Goal: Task Accomplishment & Management: Use online tool/utility

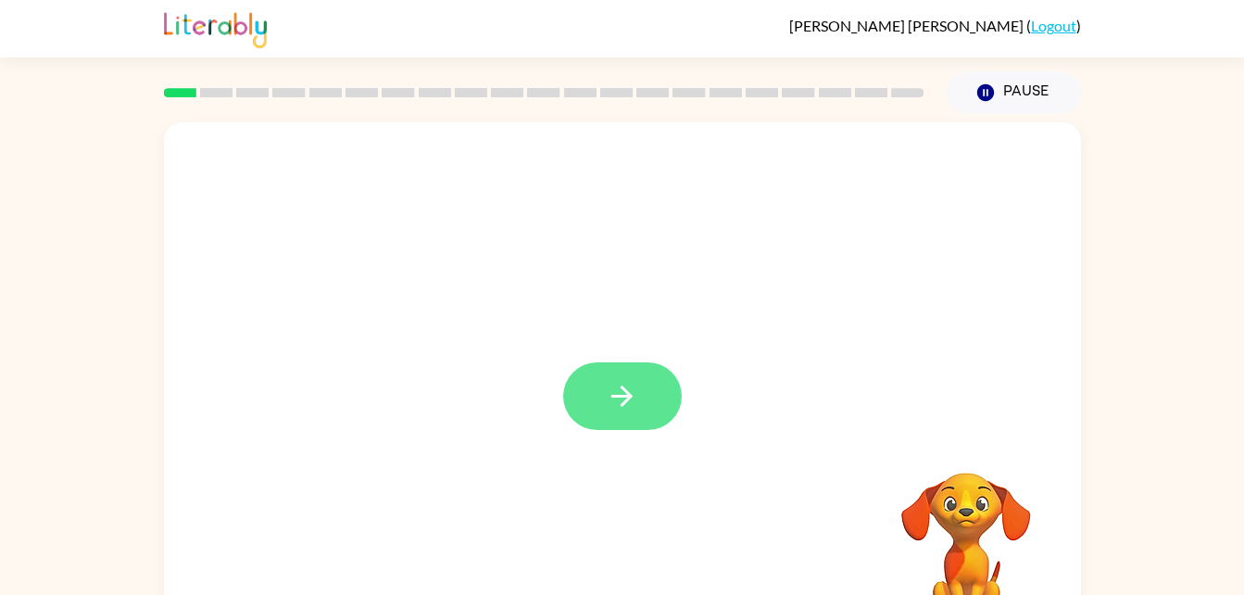
click at [658, 415] on button "button" at bounding box center [622, 396] width 119 height 68
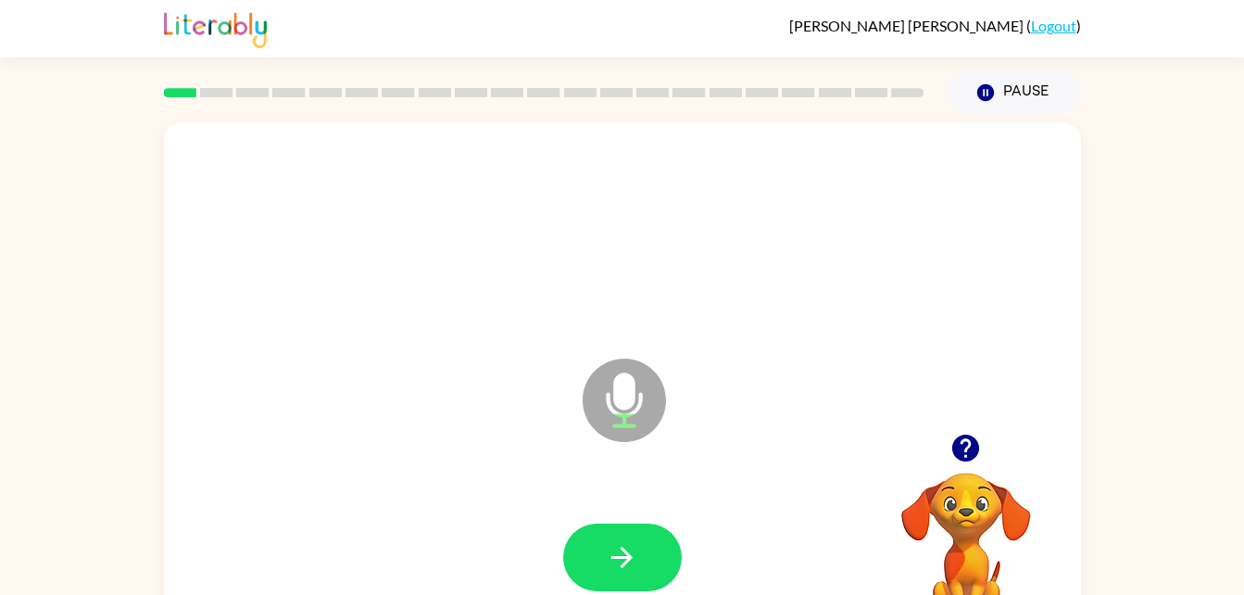
click at [968, 507] on video "Your browser must support playing .mp4 files to use Literably. Please try using…" at bounding box center [965, 536] width 185 height 185
click at [655, 548] on button "button" at bounding box center [622, 557] width 119 height 68
click at [631, 570] on icon "button" at bounding box center [622, 557] width 32 height 32
click at [651, 553] on button "button" at bounding box center [622, 557] width 119 height 68
click at [667, 549] on button "button" at bounding box center [622, 557] width 119 height 68
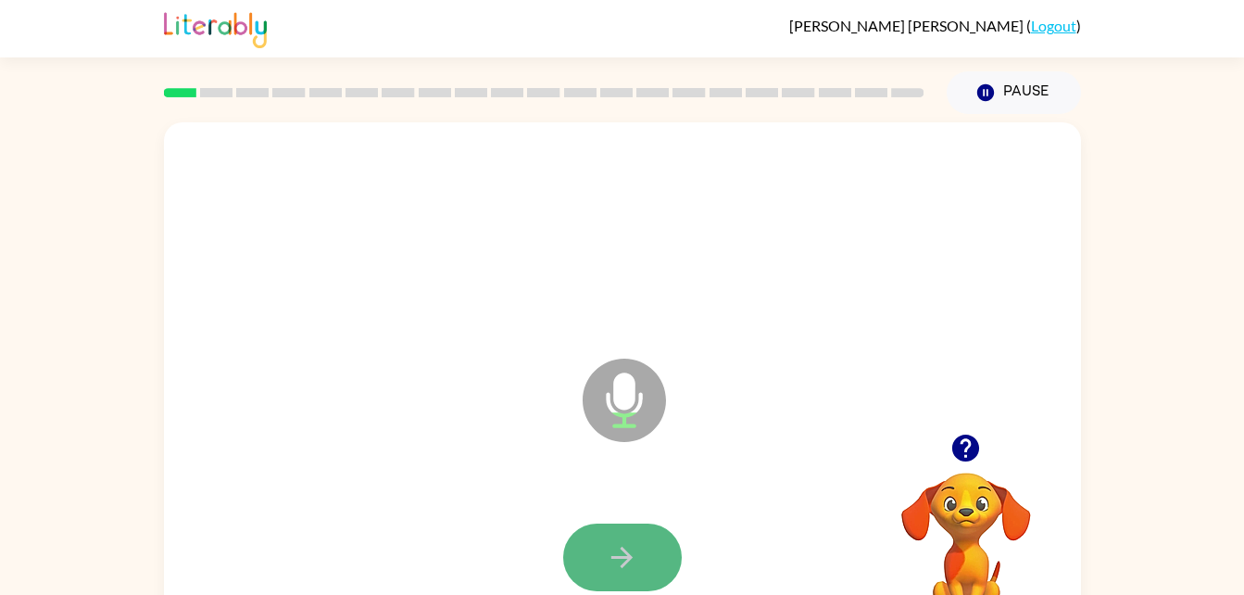
click at [641, 558] on button "button" at bounding box center [622, 557] width 119 height 68
click at [626, 592] on div at bounding box center [622, 558] width 880 height 152
click at [648, 545] on button "button" at bounding box center [622, 557] width 119 height 68
click at [618, 529] on button "button" at bounding box center [622, 557] width 119 height 68
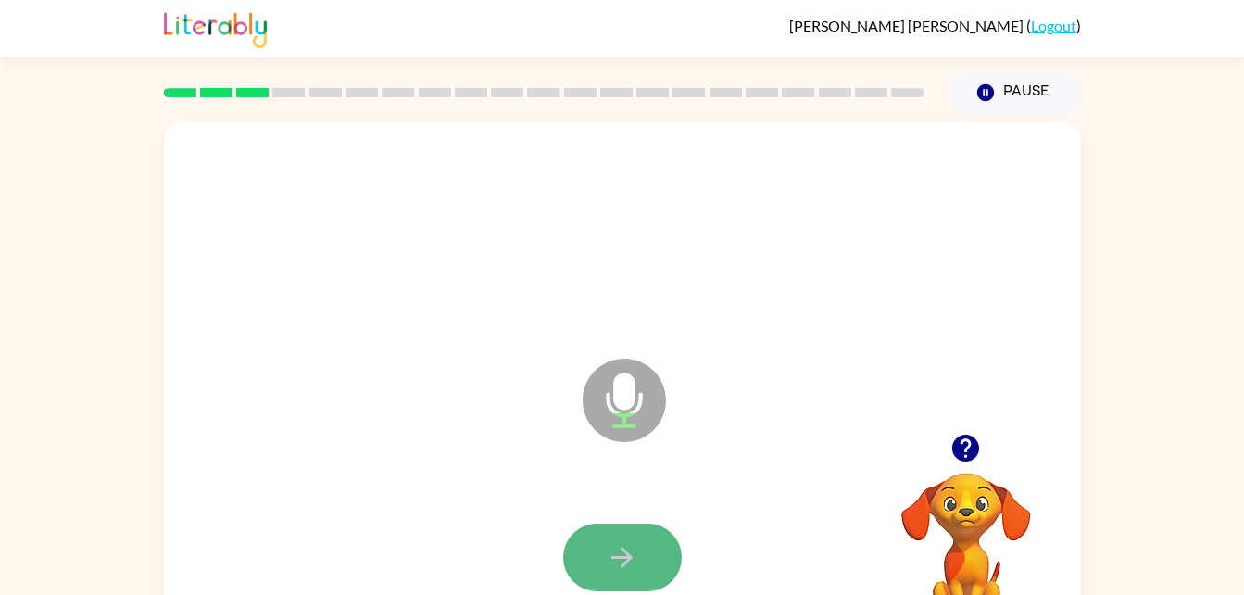
click at [608, 555] on icon "button" at bounding box center [622, 557] width 32 height 32
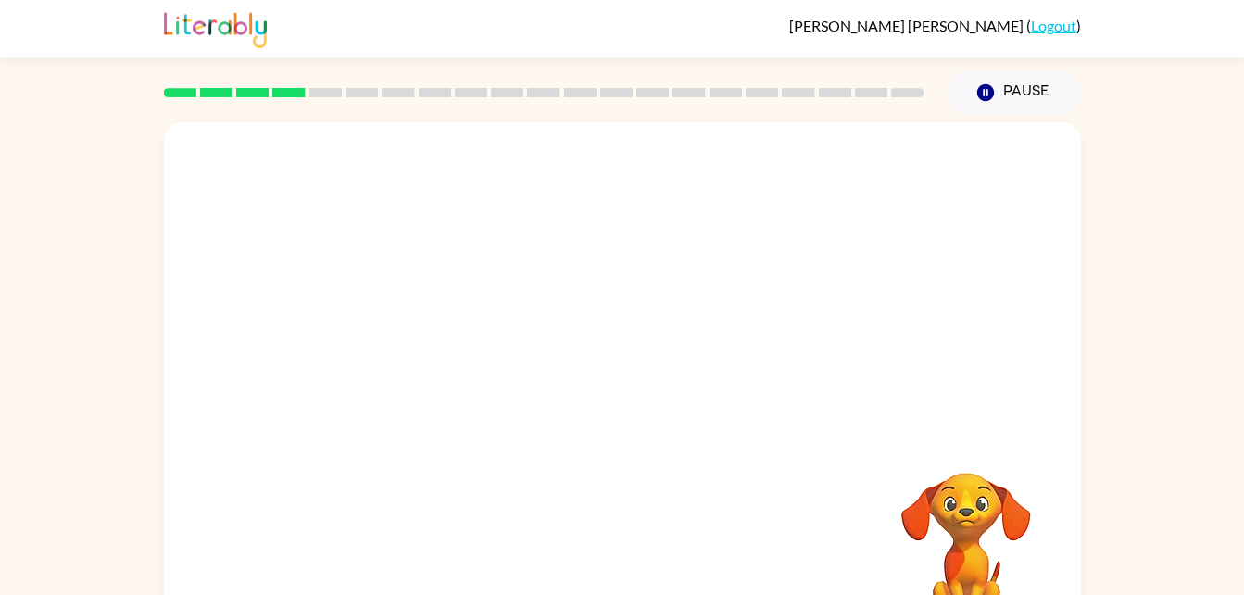
click at [608, 555] on div at bounding box center [622, 558] width 880 height 152
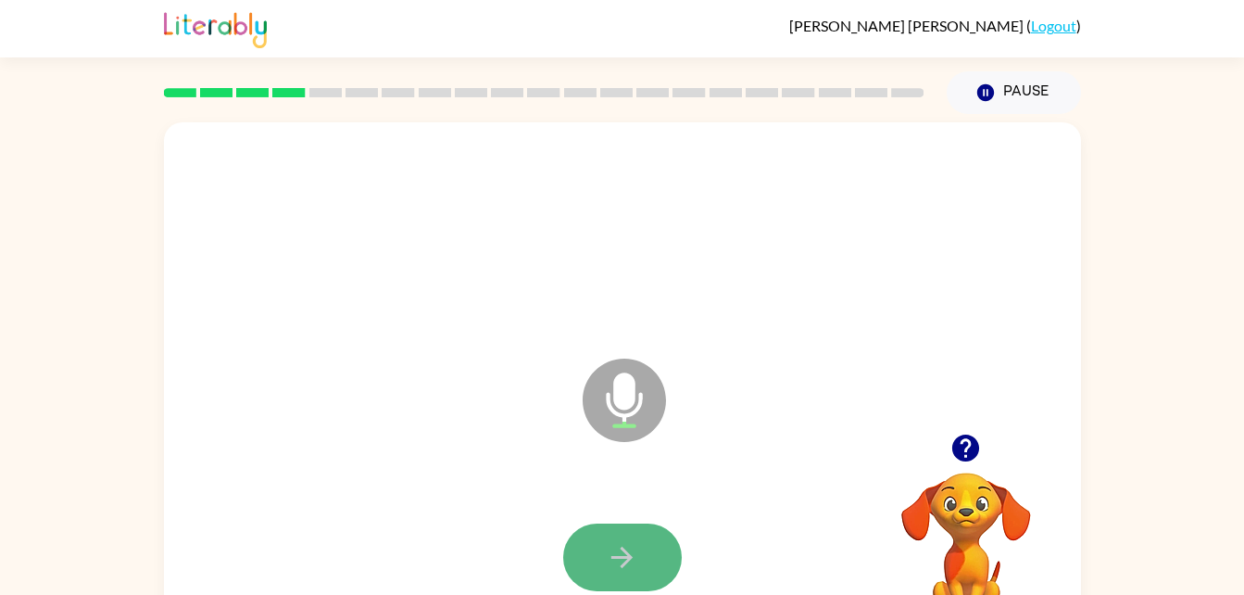
click at [620, 528] on button "button" at bounding box center [622, 557] width 119 height 68
click at [620, 534] on button "button" at bounding box center [622, 557] width 119 height 68
click at [632, 552] on icon "button" at bounding box center [622, 557] width 32 height 32
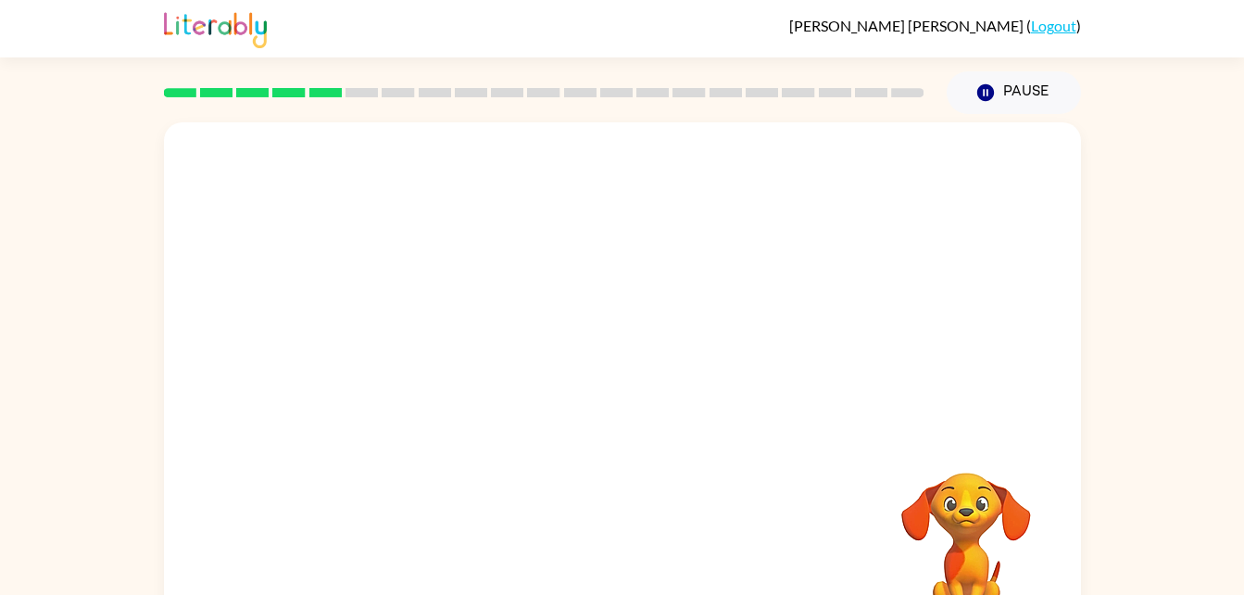
click at [601, 554] on div "Your browser must support playing .mp4 files to use Literably. Please try using…" at bounding box center [622, 386] width 917 height 529
click at [601, 554] on div at bounding box center [622, 557] width 119 height 68
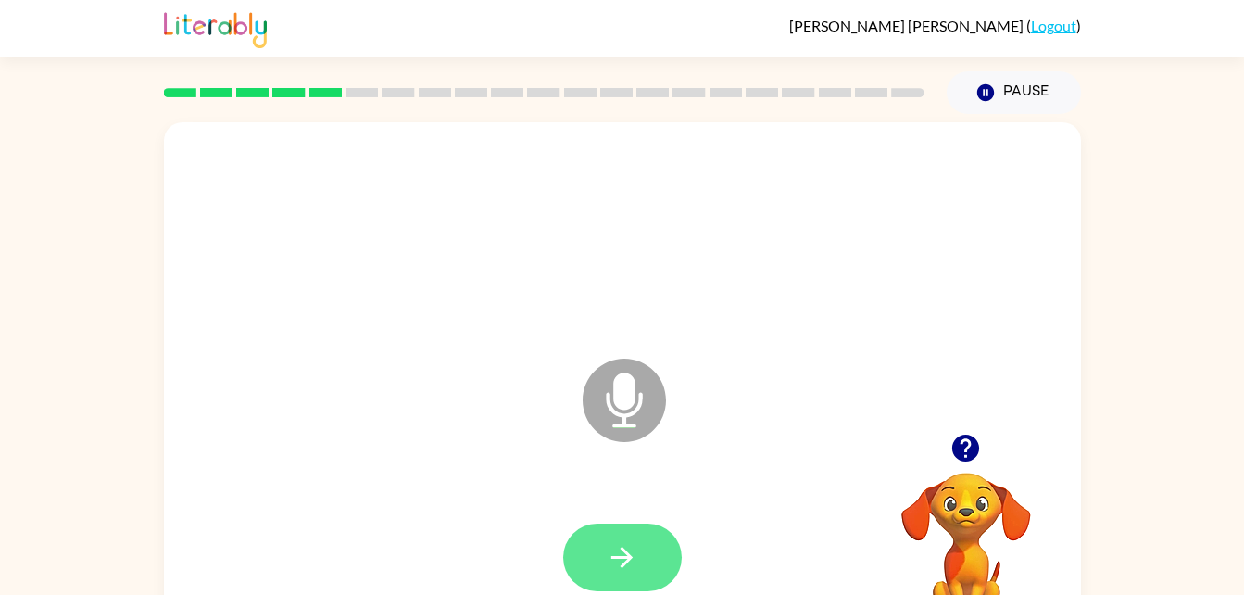
click at [620, 542] on icon "button" at bounding box center [622, 557] width 32 height 32
click at [645, 550] on button "button" at bounding box center [622, 557] width 119 height 68
click at [645, 555] on button "button" at bounding box center [622, 557] width 119 height 68
click at [632, 583] on button "button" at bounding box center [622, 557] width 119 height 68
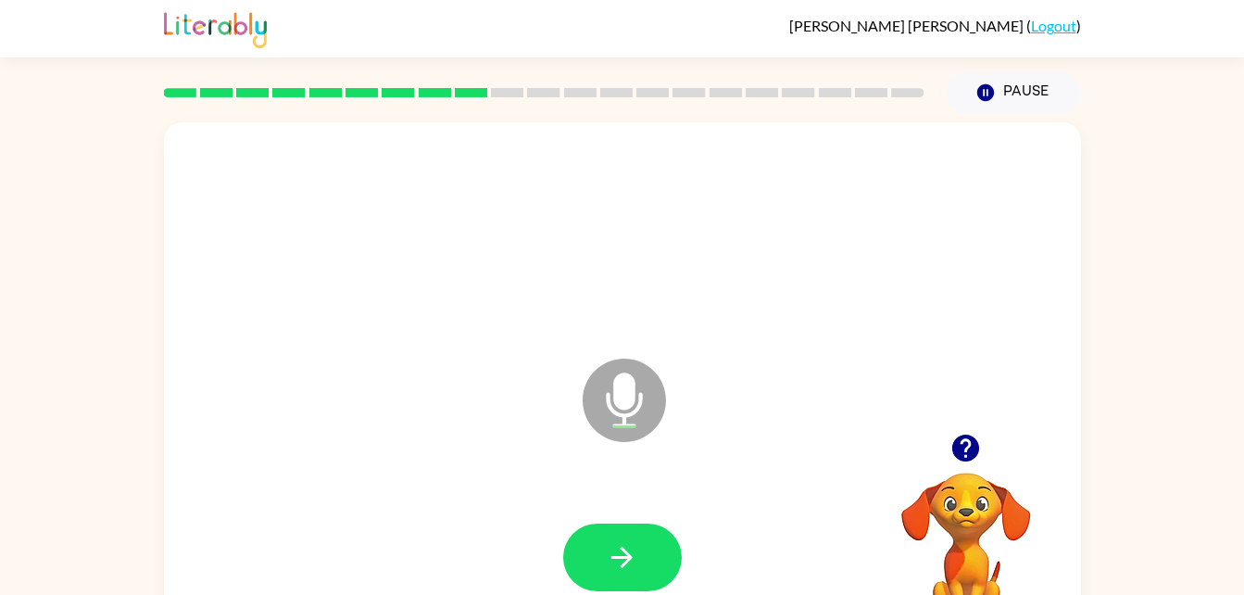
click at [632, 570] on icon "button" at bounding box center [622, 557] width 32 height 32
click at [632, 566] on icon "button" at bounding box center [622, 557] width 32 height 32
click at [636, 562] on icon "button" at bounding box center [622, 557] width 32 height 32
drag, startPoint x: 609, startPoint y: 550, endPoint x: 613, endPoint y: 563, distance: 13.5
click at [613, 563] on icon "button" at bounding box center [622, 557] width 32 height 32
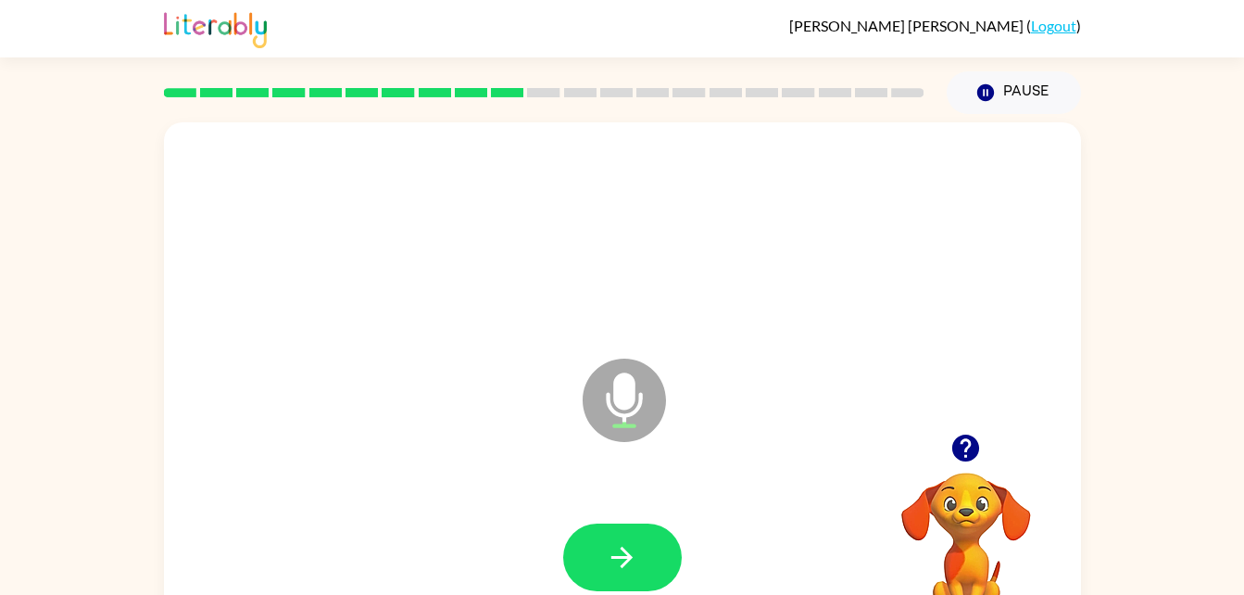
click at [610, 563] on icon "button" at bounding box center [622, 557] width 32 height 32
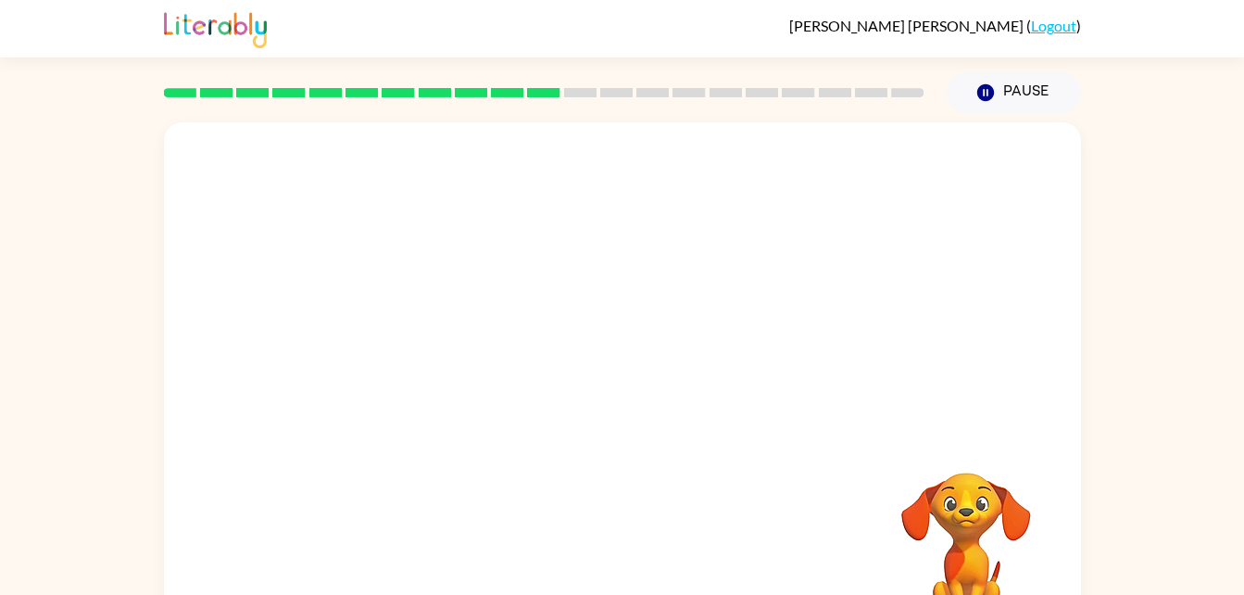
scroll to position [9, 0]
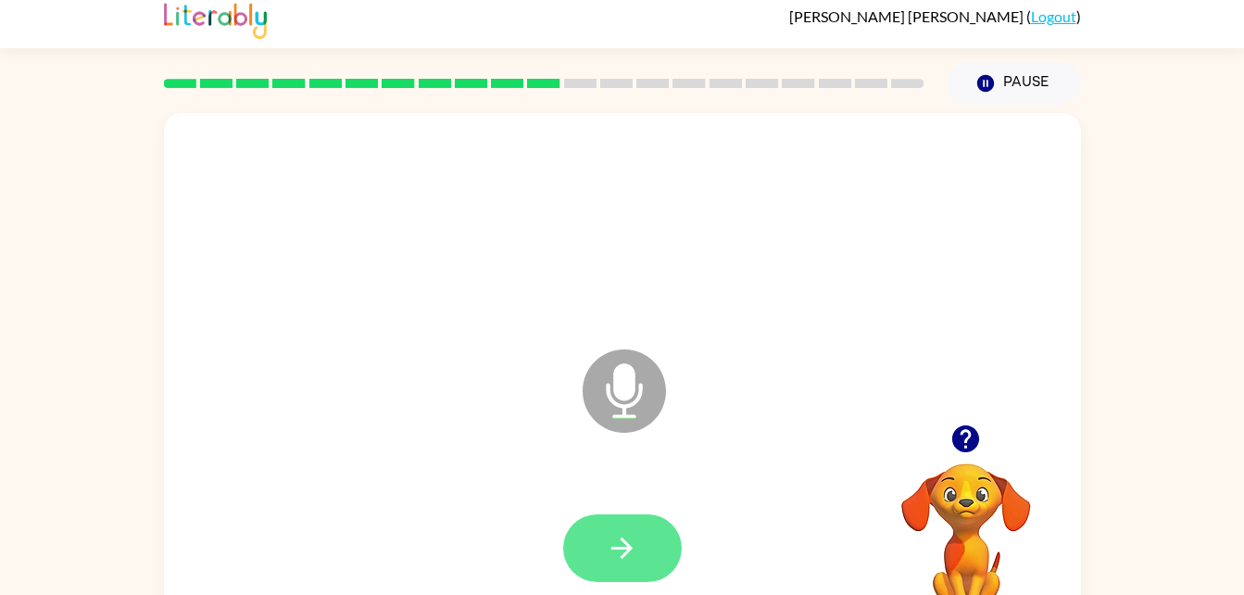
click at [653, 545] on button "button" at bounding box center [622, 548] width 119 height 68
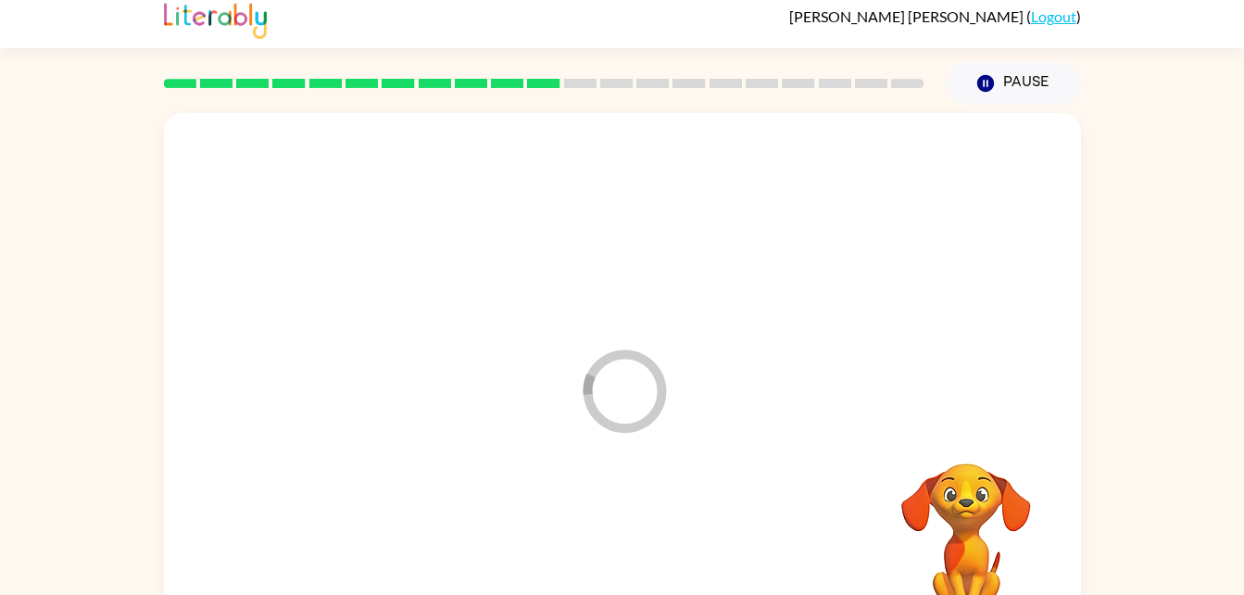
click at [653, 545] on div at bounding box center [622, 548] width 880 height 152
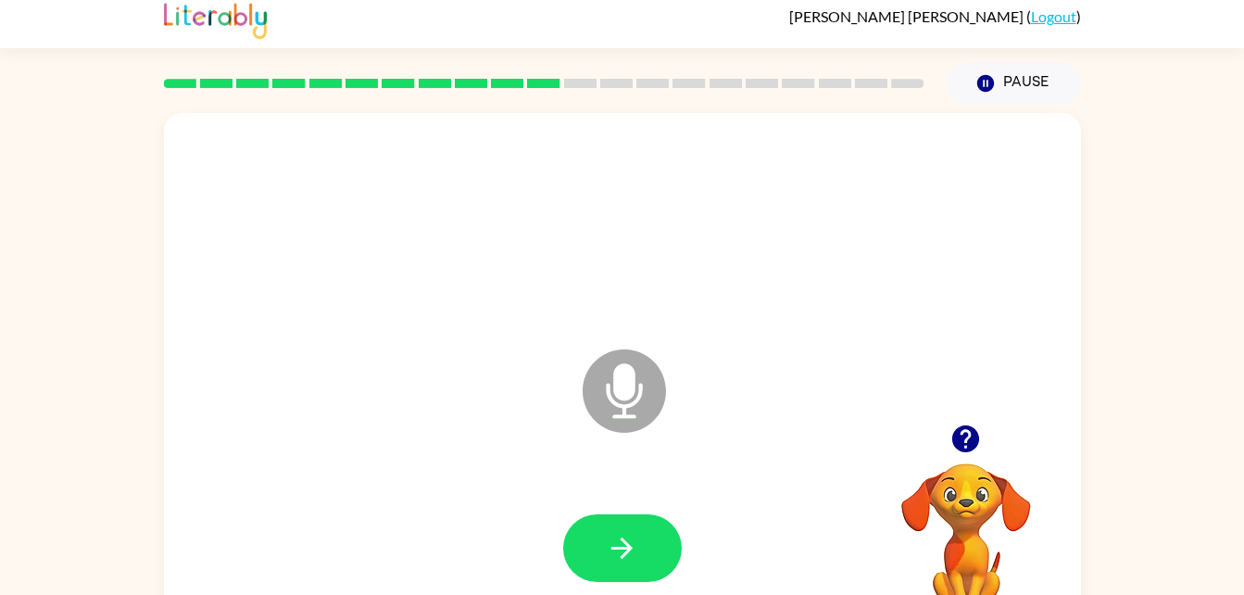
drag, startPoint x: 653, startPoint y: 545, endPoint x: 562, endPoint y: 530, distance: 92.1
click at [563, 530] on div at bounding box center [622, 548] width 119 height 68
click at [570, 532] on button "button" at bounding box center [622, 548] width 119 height 68
click at [565, 518] on div at bounding box center [622, 548] width 119 height 68
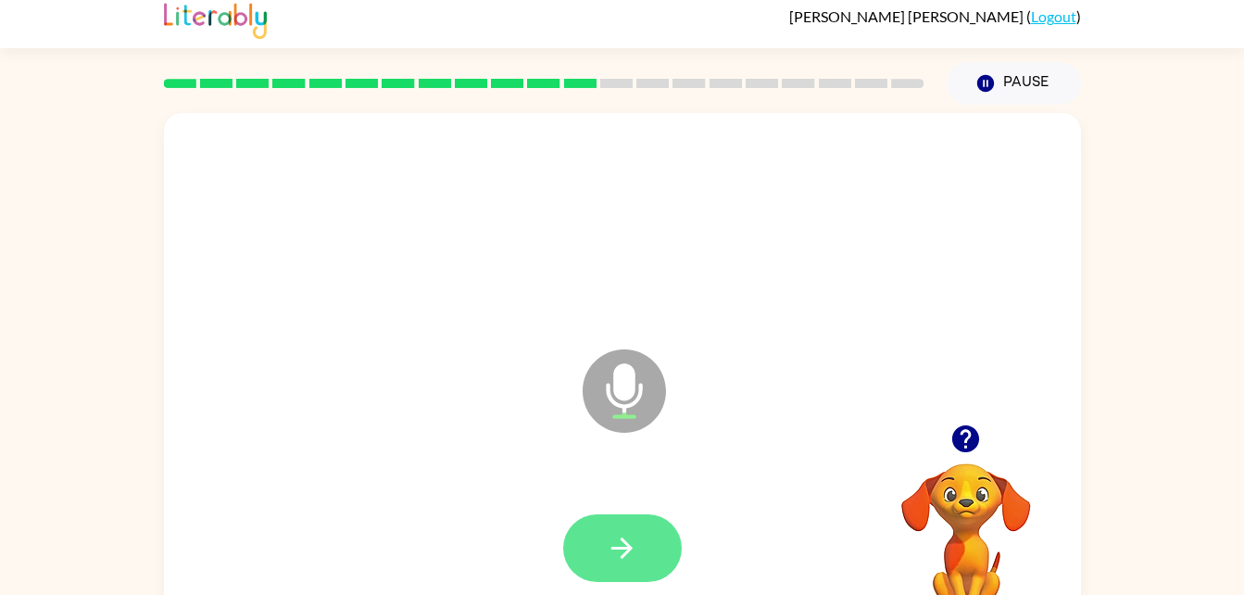
drag, startPoint x: 565, startPoint y: 518, endPoint x: 587, endPoint y: 522, distance: 22.7
click at [587, 522] on div at bounding box center [622, 548] width 119 height 68
click at [595, 530] on button "button" at bounding box center [622, 548] width 119 height 68
click at [624, 528] on button "button" at bounding box center [622, 548] width 119 height 68
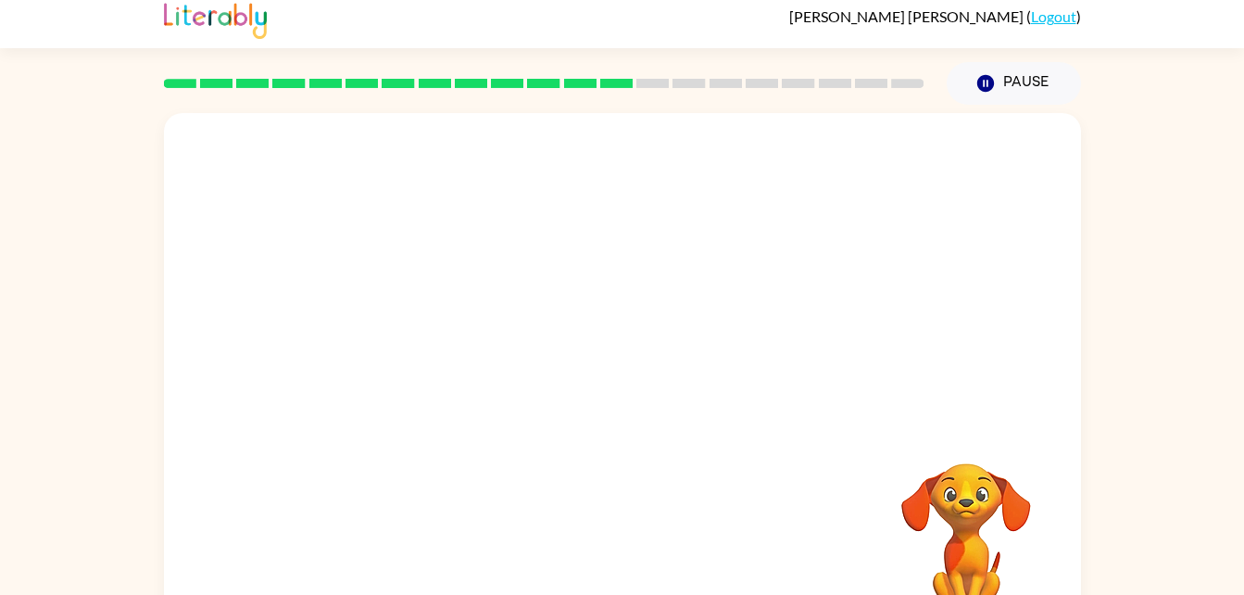
click at [624, 528] on div "Your browser must support playing .mp4 files to use Literably. Please try using…" at bounding box center [622, 377] width 917 height 529
click at [620, 528] on div "Your browser must support playing .mp4 files to use Literably. Please try using…" at bounding box center [622, 377] width 917 height 529
click at [544, 476] on div "Your browser must support playing .mp4 files to use Literably. Please try using…" at bounding box center [622, 377] width 917 height 529
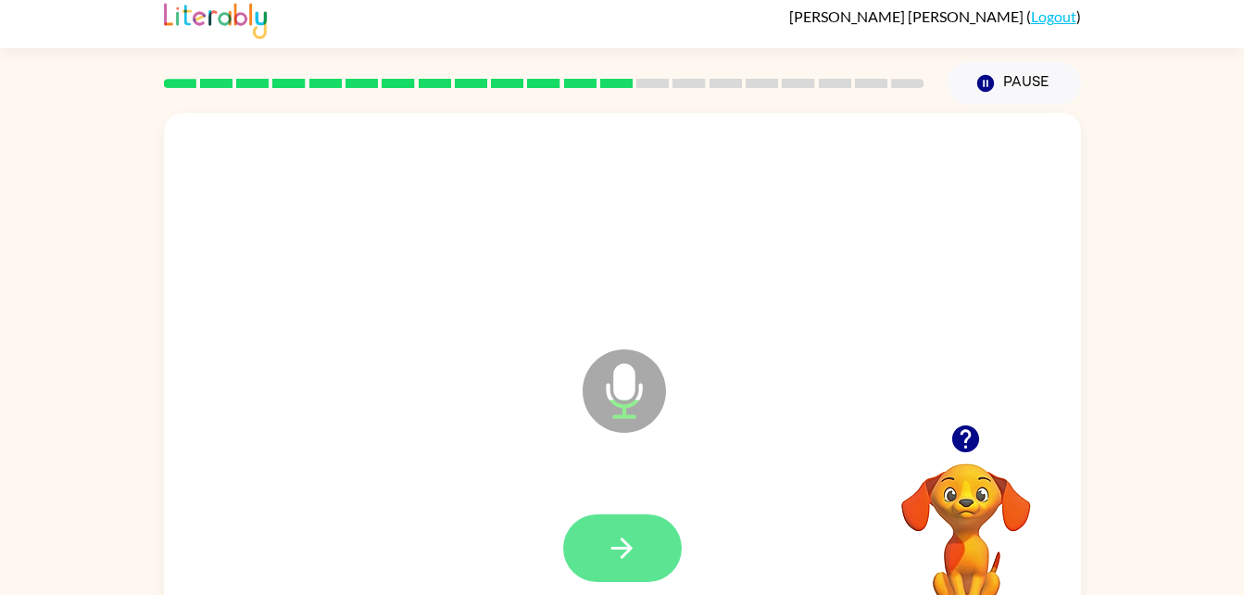
drag, startPoint x: 623, startPoint y: 570, endPoint x: 582, endPoint y: 575, distance: 41.0
click at [582, 575] on div at bounding box center [622, 548] width 119 height 68
click at [654, 569] on button "button" at bounding box center [622, 548] width 119 height 68
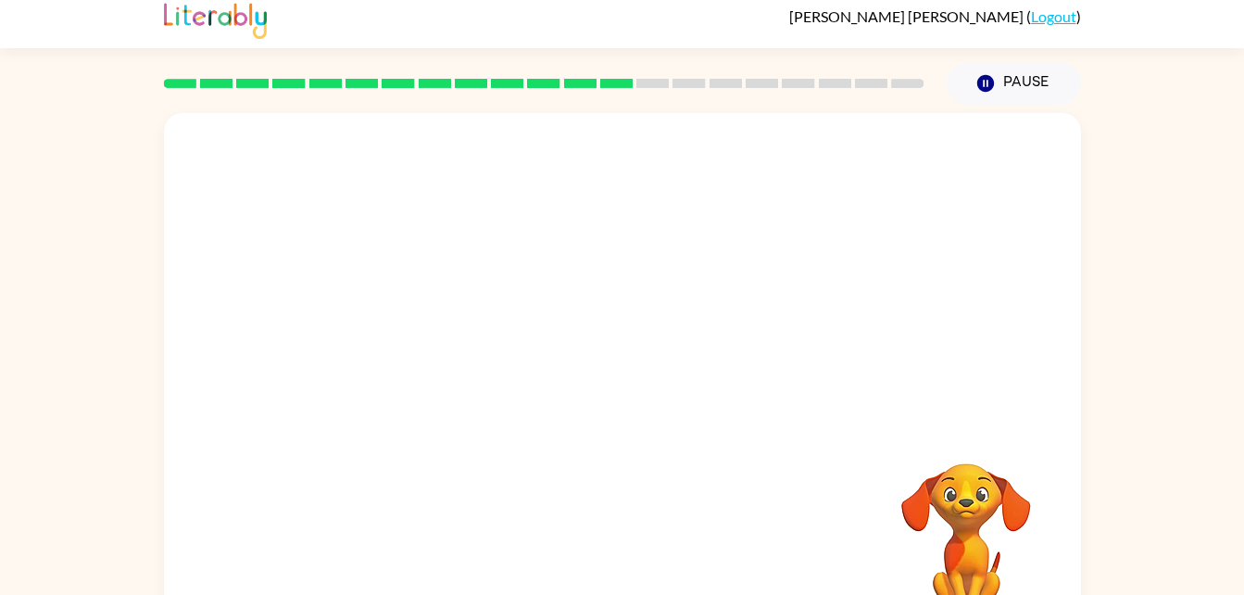
click at [668, 433] on div at bounding box center [622, 377] width 917 height 529
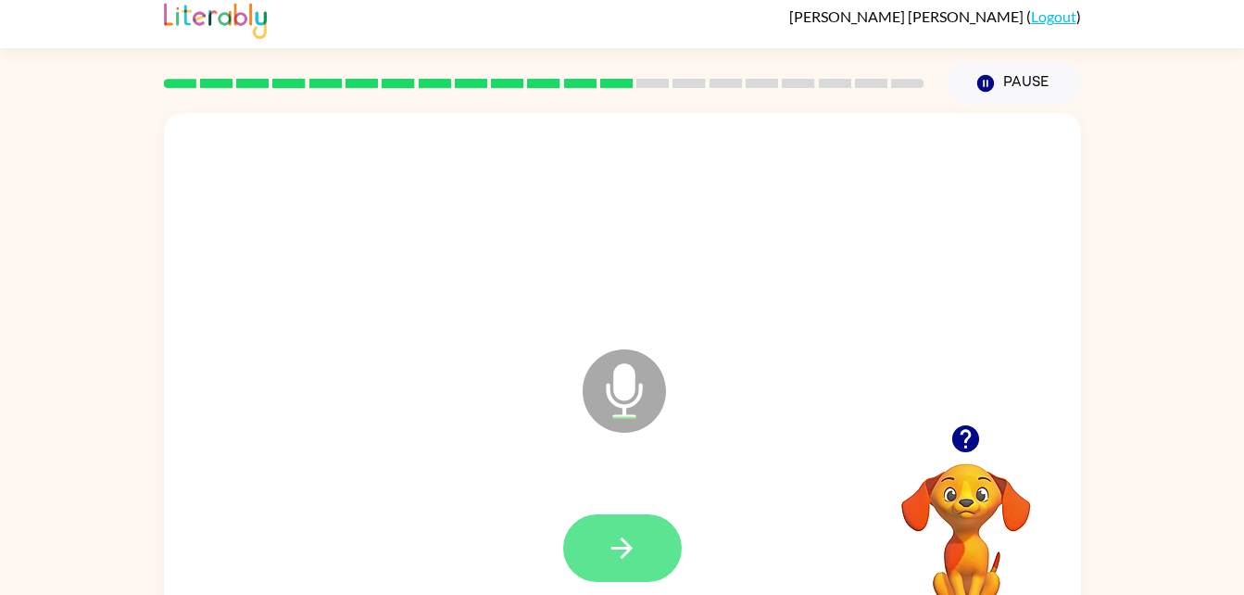
click at [622, 539] on icon "button" at bounding box center [621, 547] width 21 height 21
click at [607, 511] on div at bounding box center [622, 548] width 880 height 152
drag, startPoint x: 607, startPoint y: 511, endPoint x: 620, endPoint y: 542, distance: 33.2
click at [620, 542] on icon "button" at bounding box center [622, 548] width 32 height 32
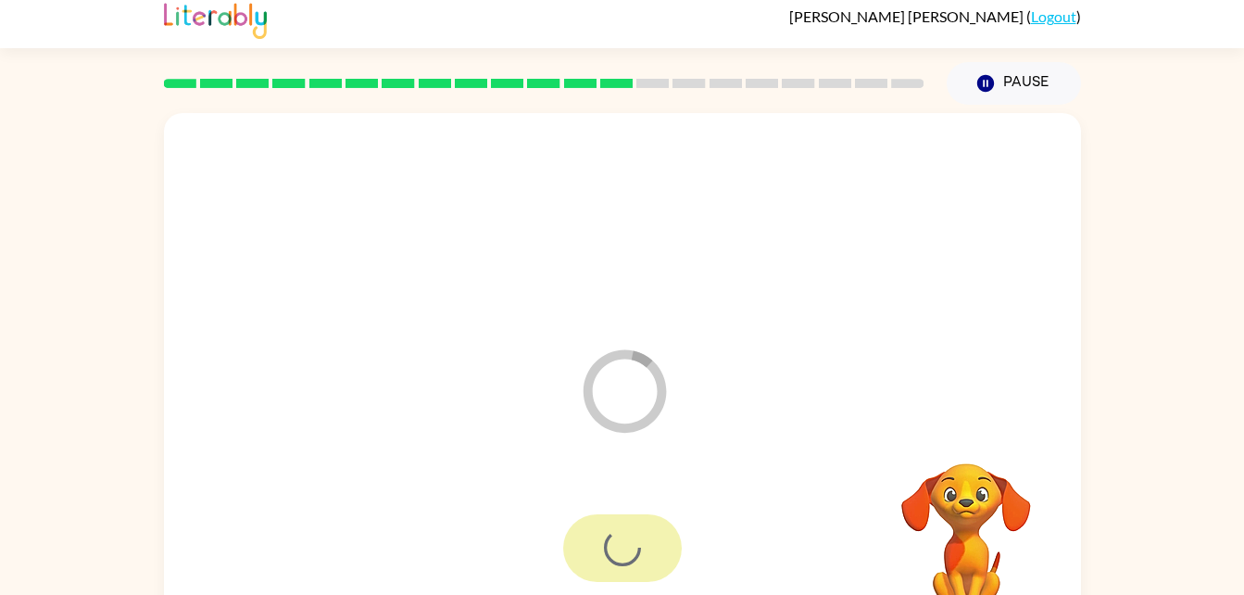
drag, startPoint x: 620, startPoint y: 542, endPoint x: 639, endPoint y: 432, distance: 111.9
click at [639, 432] on div "Loader Your response is being sent to our graders" at bounding box center [622, 377] width 917 height 529
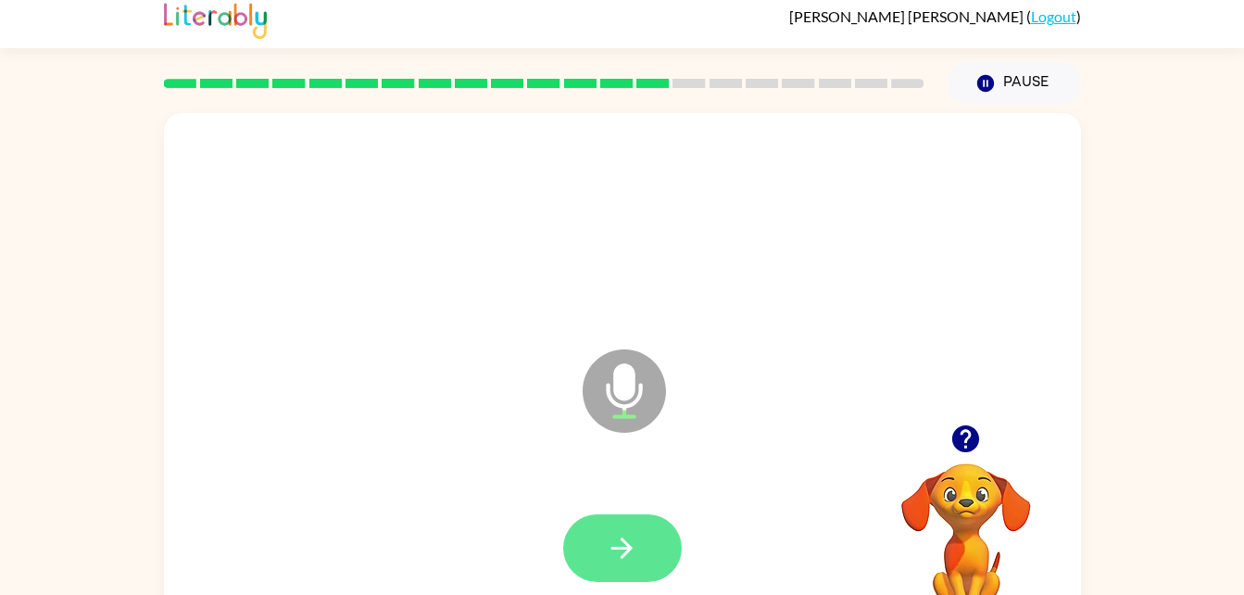
click at [580, 557] on button "button" at bounding box center [622, 548] width 119 height 68
click at [587, 557] on button "button" at bounding box center [622, 548] width 119 height 68
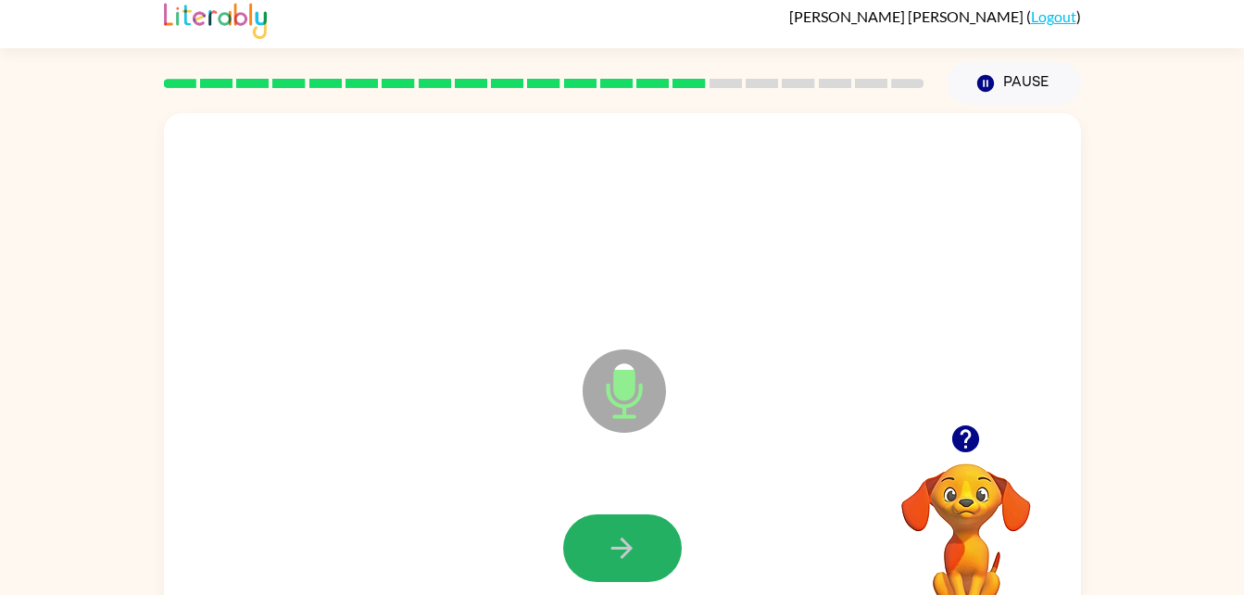
click at [587, 557] on button "button" at bounding box center [622, 548] width 119 height 68
click at [646, 545] on button "button" at bounding box center [622, 548] width 119 height 68
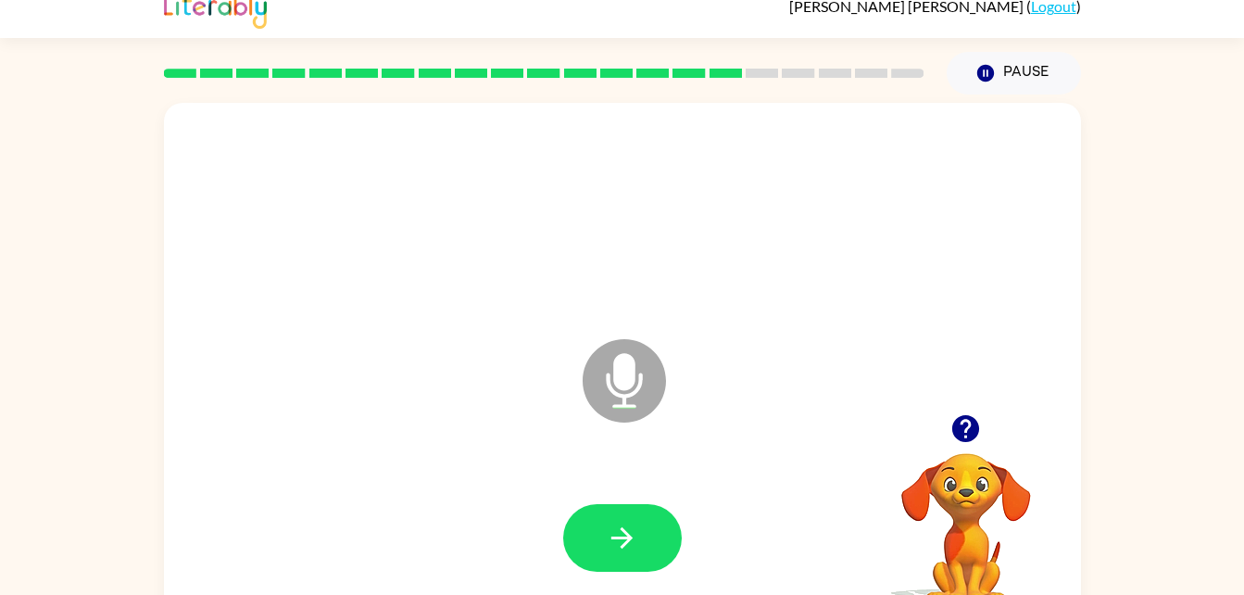
scroll to position [0, 0]
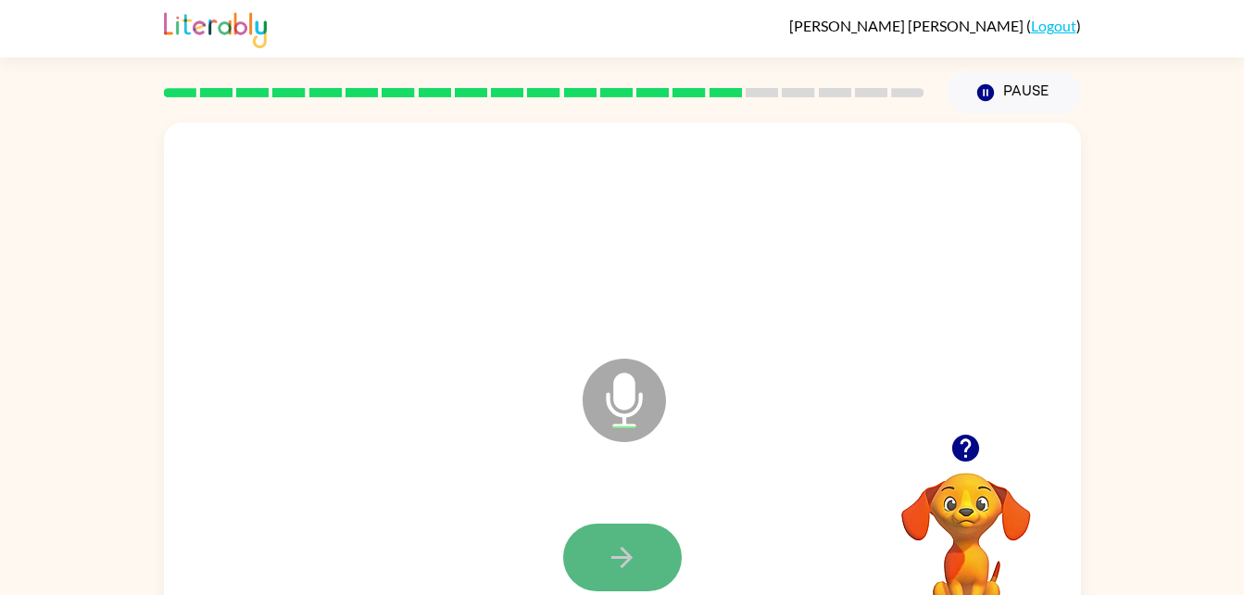
click at [658, 565] on button "button" at bounding box center [622, 557] width 119 height 68
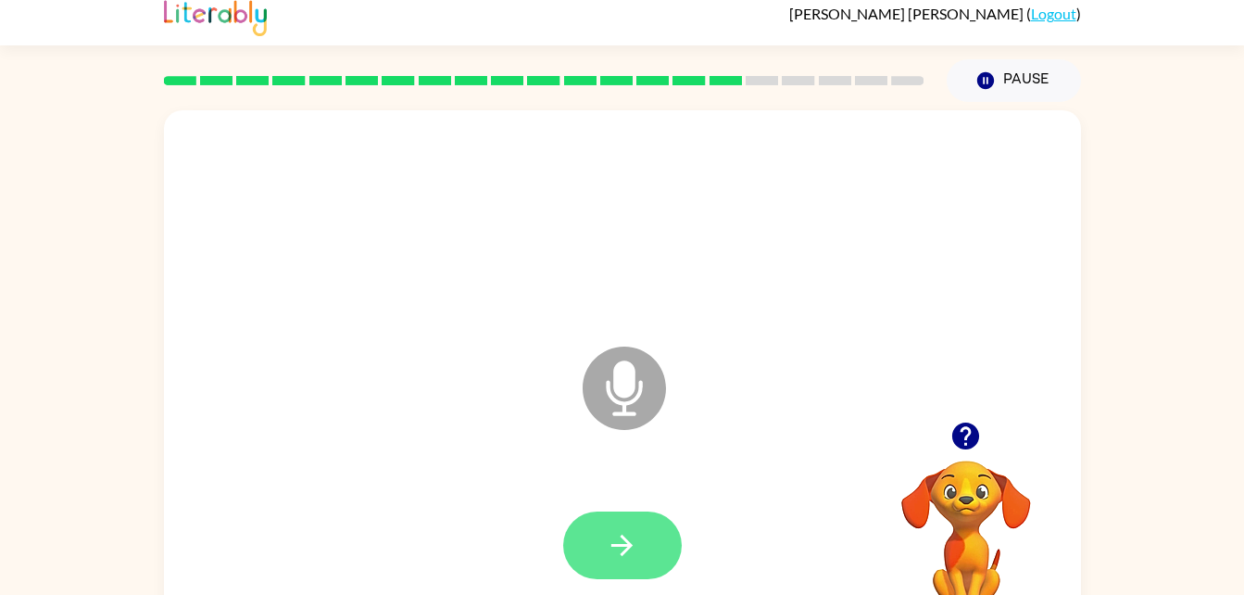
scroll to position [13, 0]
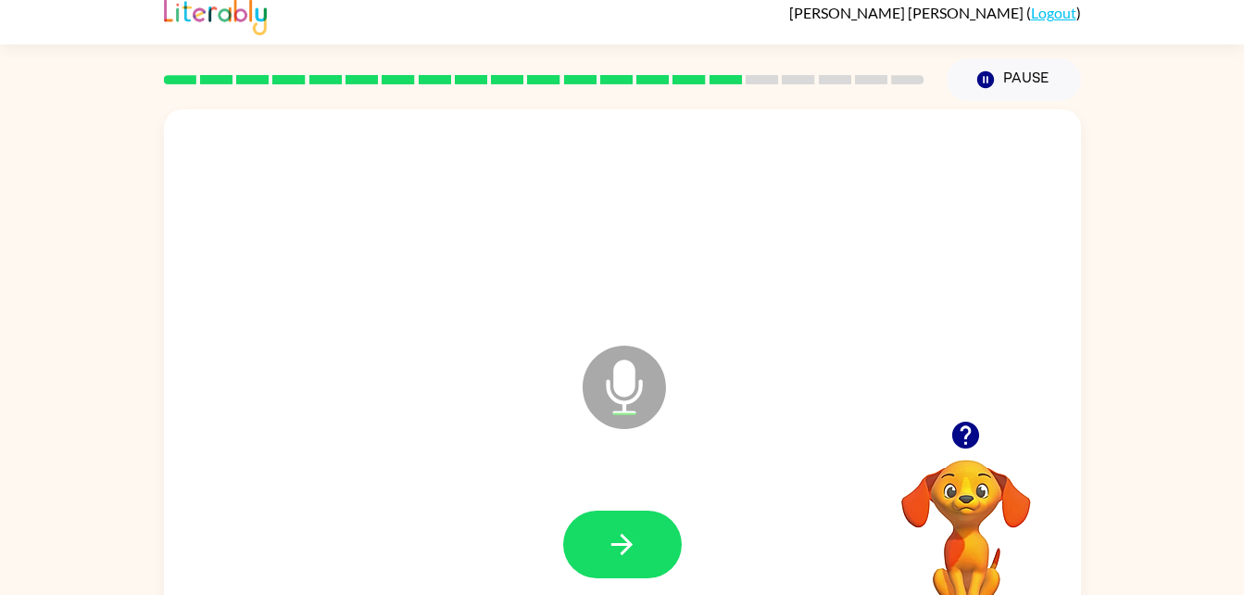
drag, startPoint x: 617, startPoint y: 561, endPoint x: 572, endPoint y: 550, distance: 45.8
click at [572, 550] on button "button" at bounding box center [622, 544] width 119 height 68
click at [572, 550] on div at bounding box center [622, 544] width 119 height 68
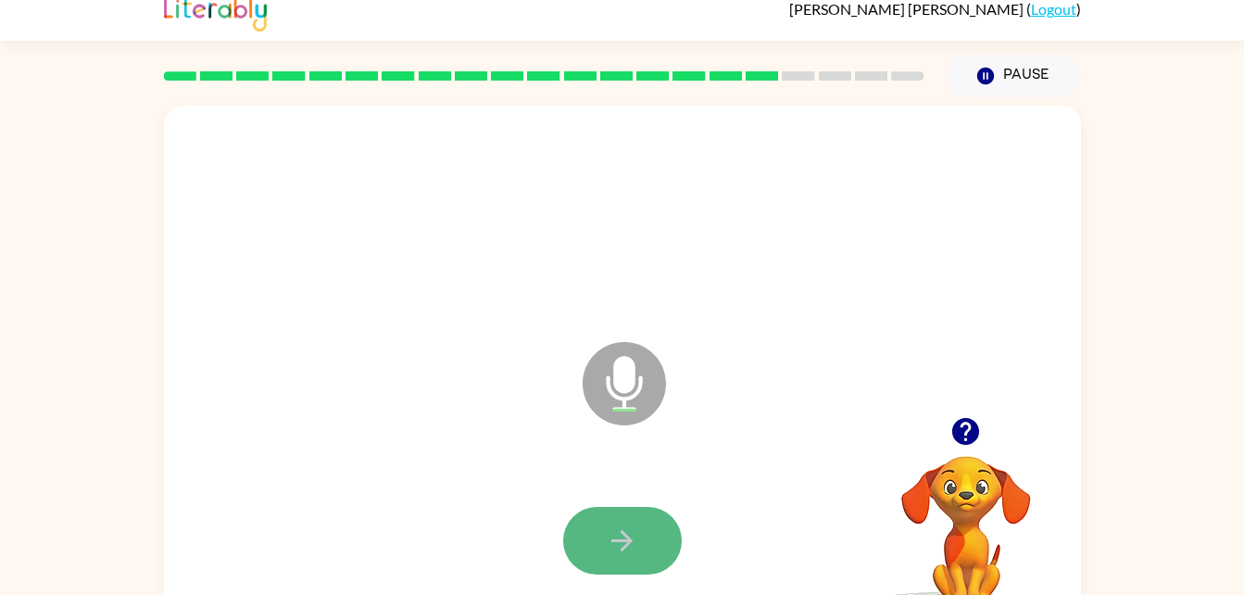
click at [659, 508] on button "button" at bounding box center [622, 541] width 119 height 68
click at [642, 531] on button "button" at bounding box center [622, 541] width 119 height 68
click at [655, 535] on button "button" at bounding box center [622, 541] width 119 height 68
click at [651, 514] on button "button" at bounding box center [622, 541] width 119 height 68
click at [649, 535] on button "button" at bounding box center [622, 541] width 119 height 68
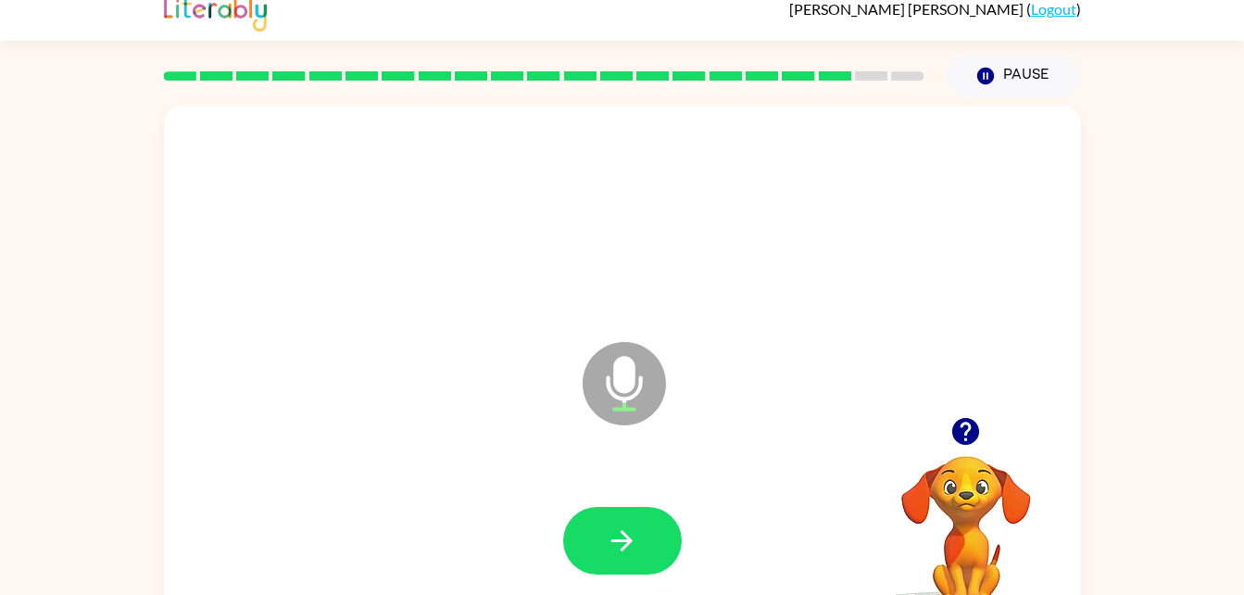
drag, startPoint x: 583, startPoint y: 549, endPoint x: 529, endPoint y: 507, distance: 68.7
click at [529, 507] on div at bounding box center [622, 541] width 880 height 152
click at [604, 569] on button "button" at bounding box center [622, 541] width 119 height 68
click at [615, 565] on button "button" at bounding box center [622, 541] width 119 height 68
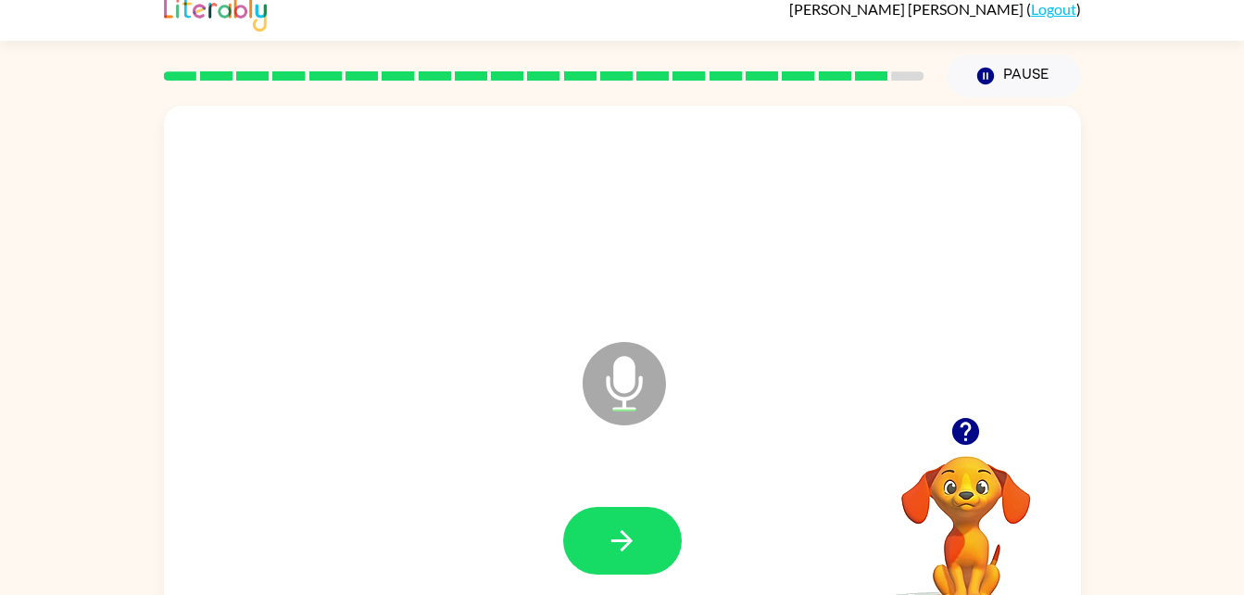
click at [634, 501] on div at bounding box center [622, 541] width 880 height 152
click at [609, 547] on icon "button" at bounding box center [622, 540] width 32 height 32
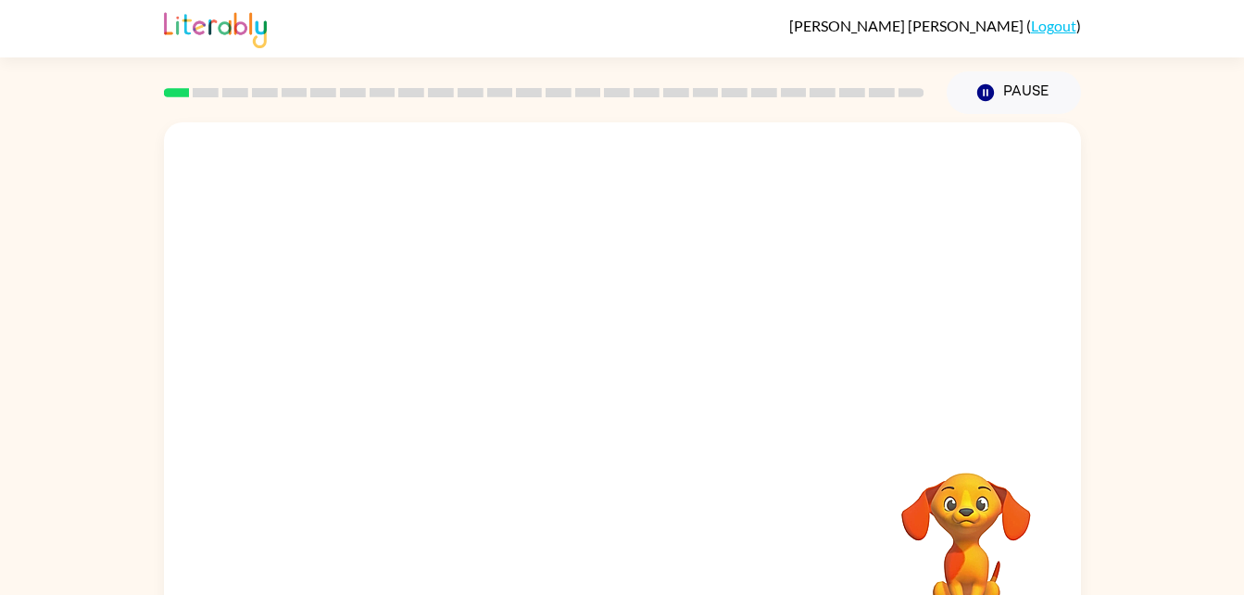
click at [959, 508] on video "Your browser must support playing .mp4 files to use Literably. Please try using…" at bounding box center [965, 536] width 185 height 185
click at [644, 409] on button "button" at bounding box center [622, 396] width 119 height 68
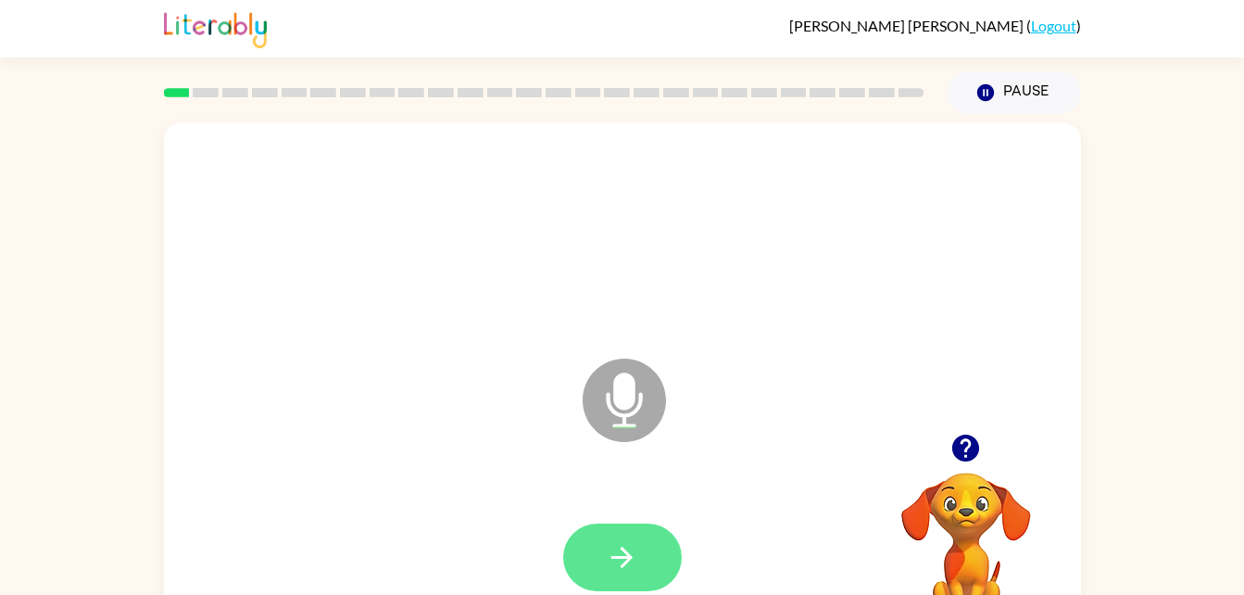
click at [648, 569] on button "button" at bounding box center [622, 557] width 119 height 68
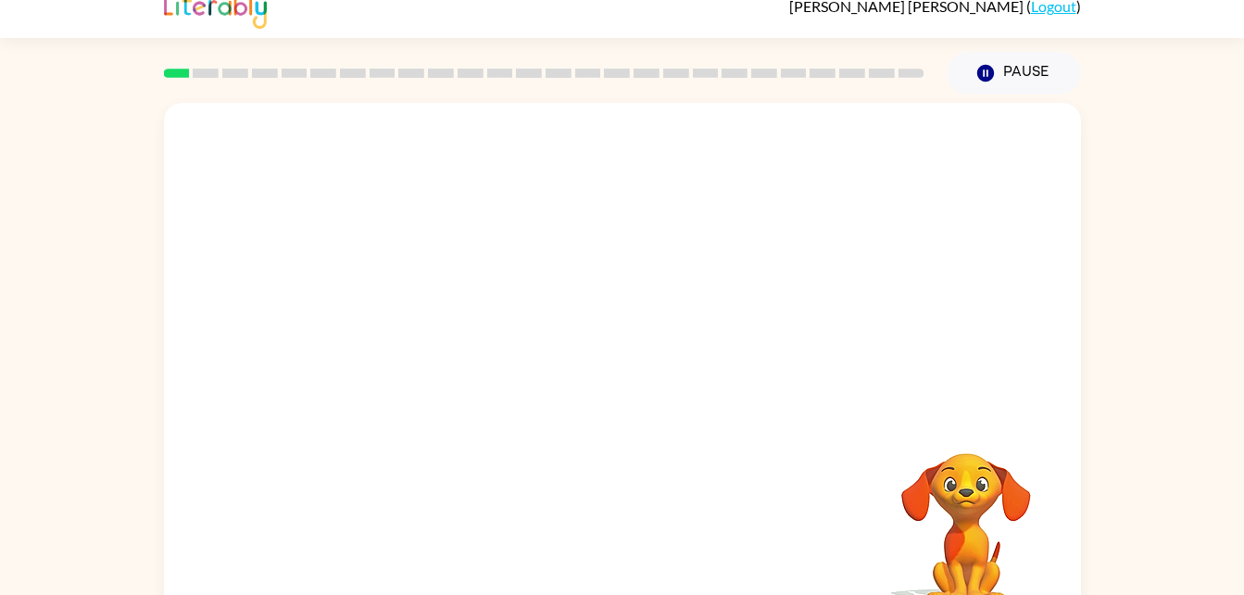
scroll to position [17, 0]
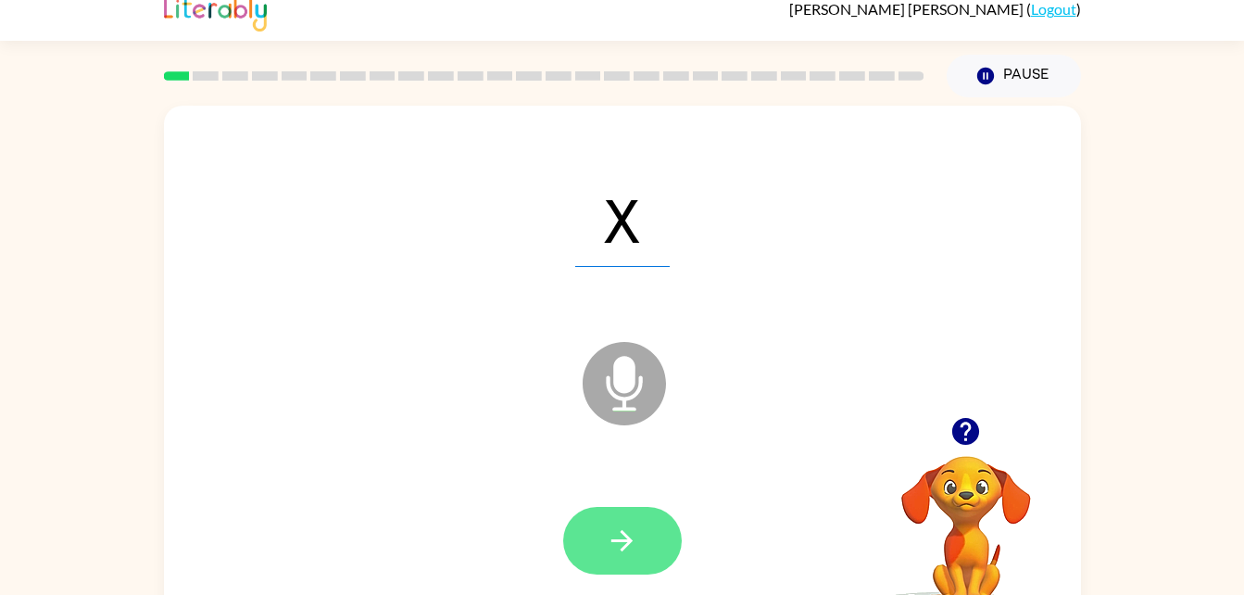
click at [600, 529] on button "button" at bounding box center [622, 541] width 119 height 68
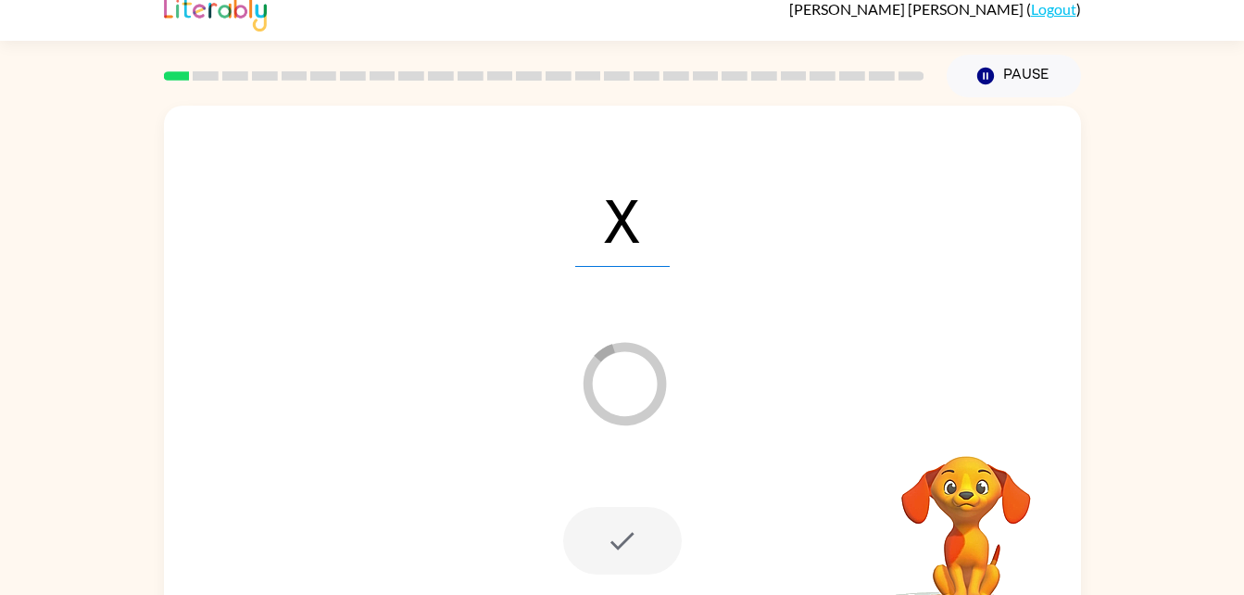
click at [664, 539] on div at bounding box center [622, 541] width 119 height 68
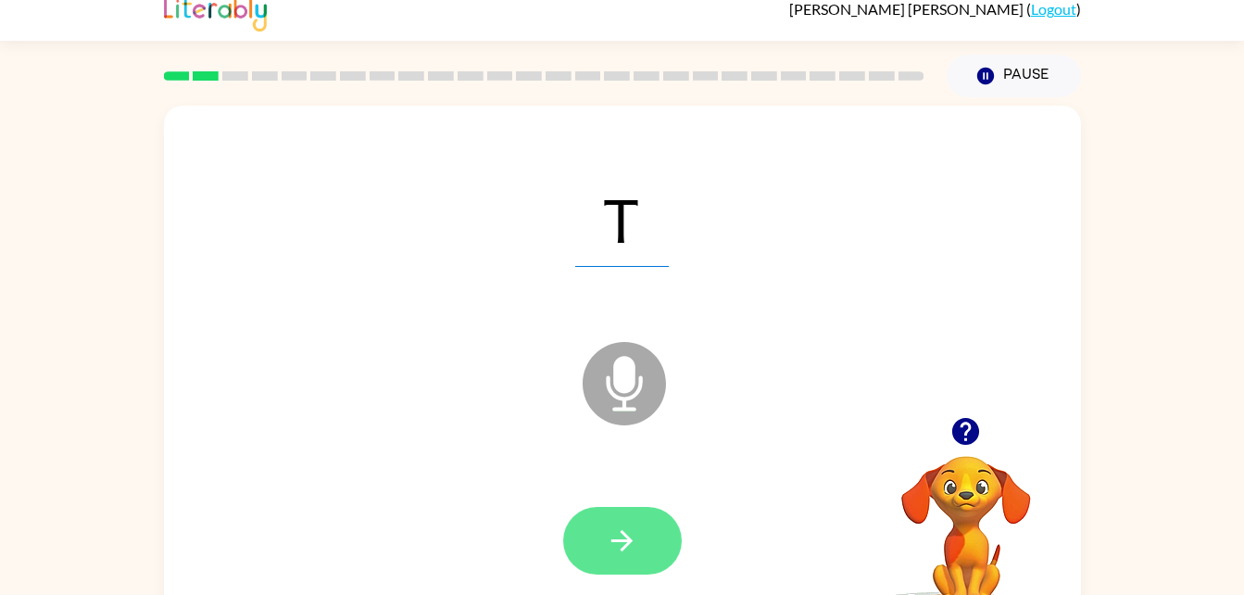
click at [608, 532] on icon "button" at bounding box center [622, 540] width 32 height 32
click at [618, 541] on icon "button" at bounding box center [621, 540] width 21 height 21
click at [648, 513] on button "button" at bounding box center [622, 541] width 119 height 68
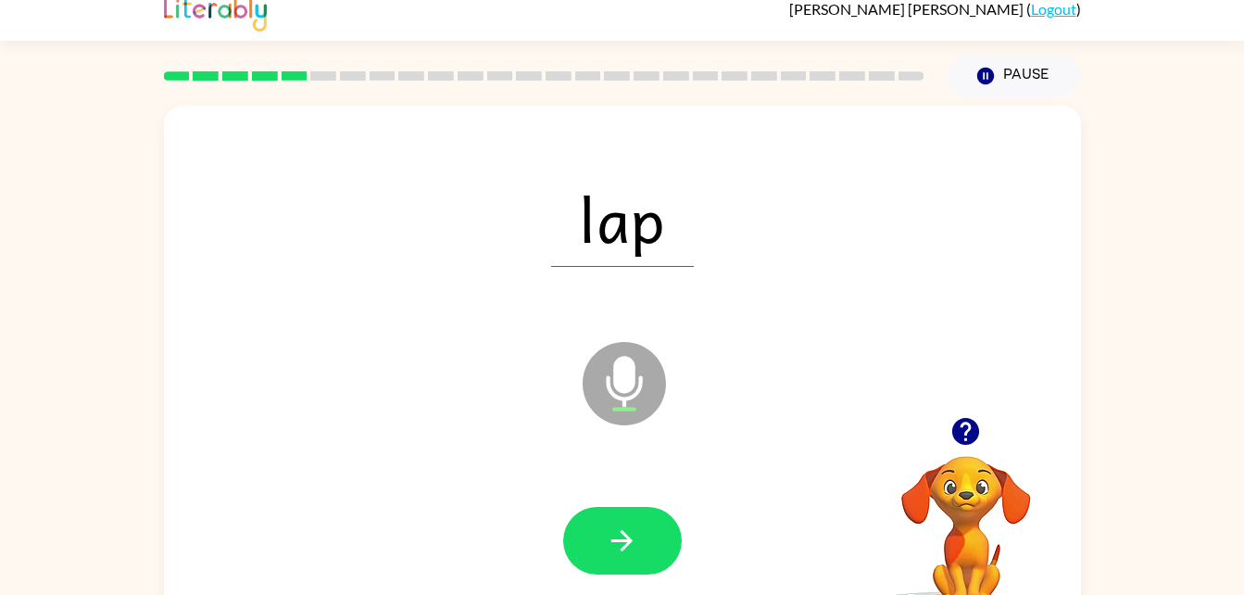
click at [642, 496] on div at bounding box center [622, 541] width 880 height 152
click at [639, 534] on button "button" at bounding box center [622, 541] width 119 height 68
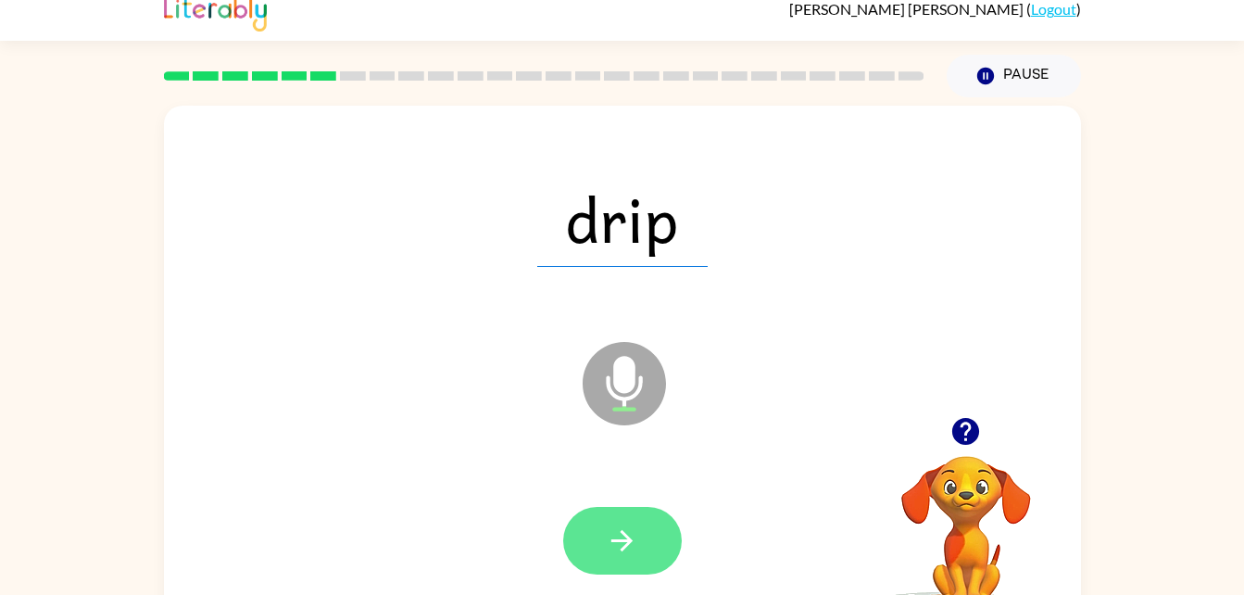
click at [637, 517] on button "button" at bounding box center [622, 541] width 119 height 68
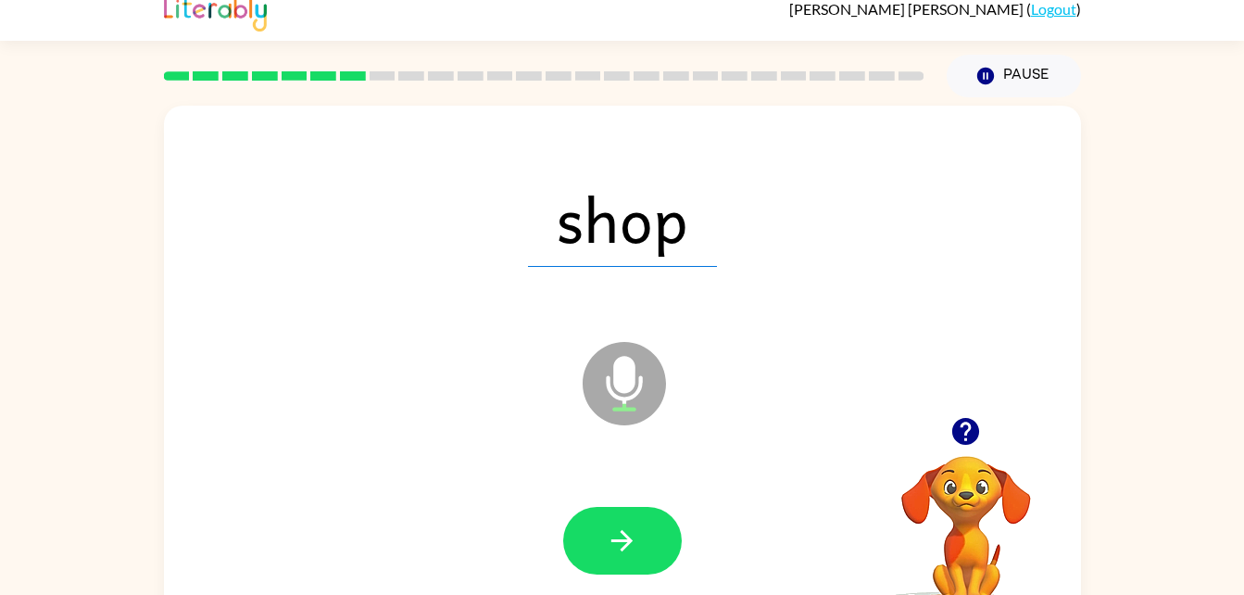
scroll to position [26, 0]
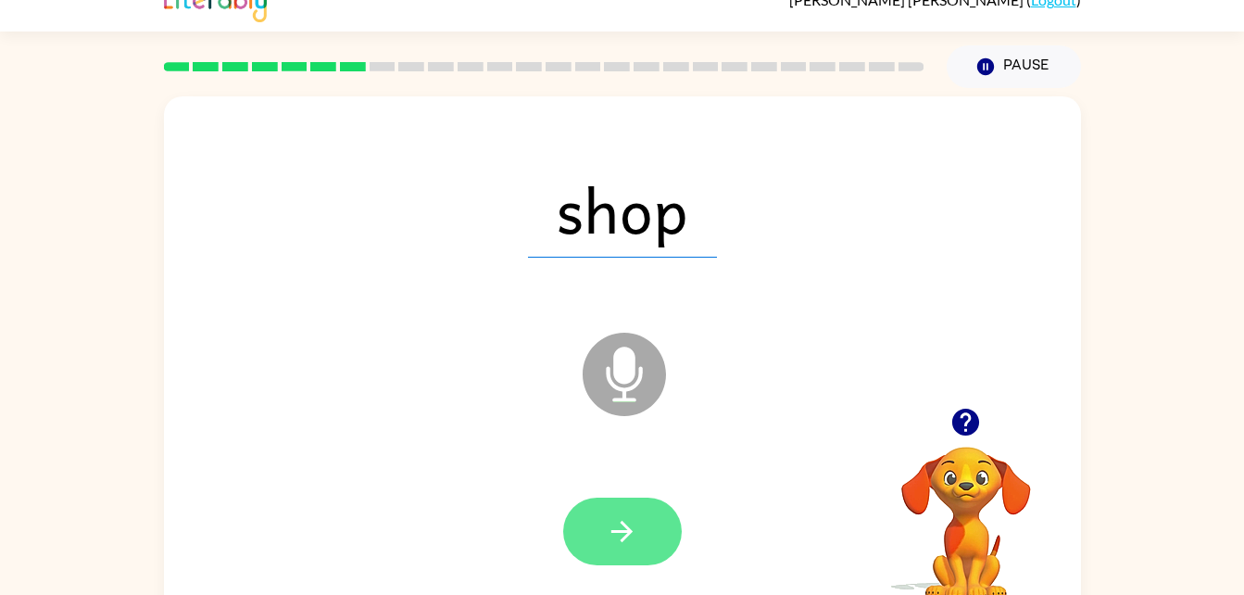
click at [626, 511] on button "button" at bounding box center [622, 531] width 119 height 68
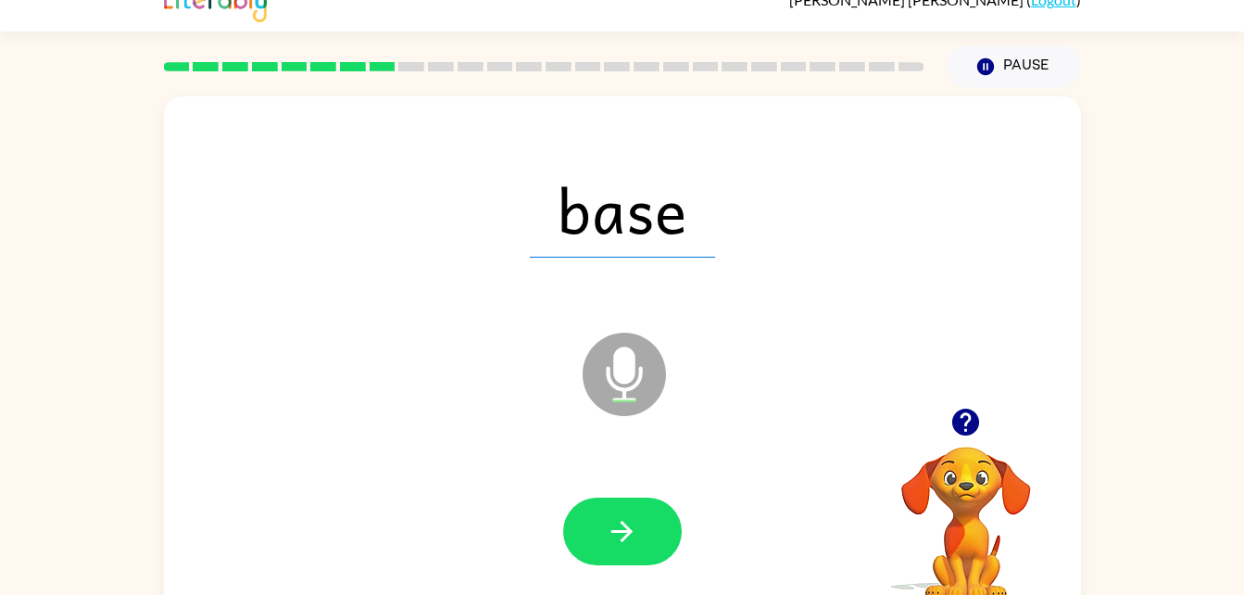
click at [652, 482] on div at bounding box center [622, 532] width 880 height 152
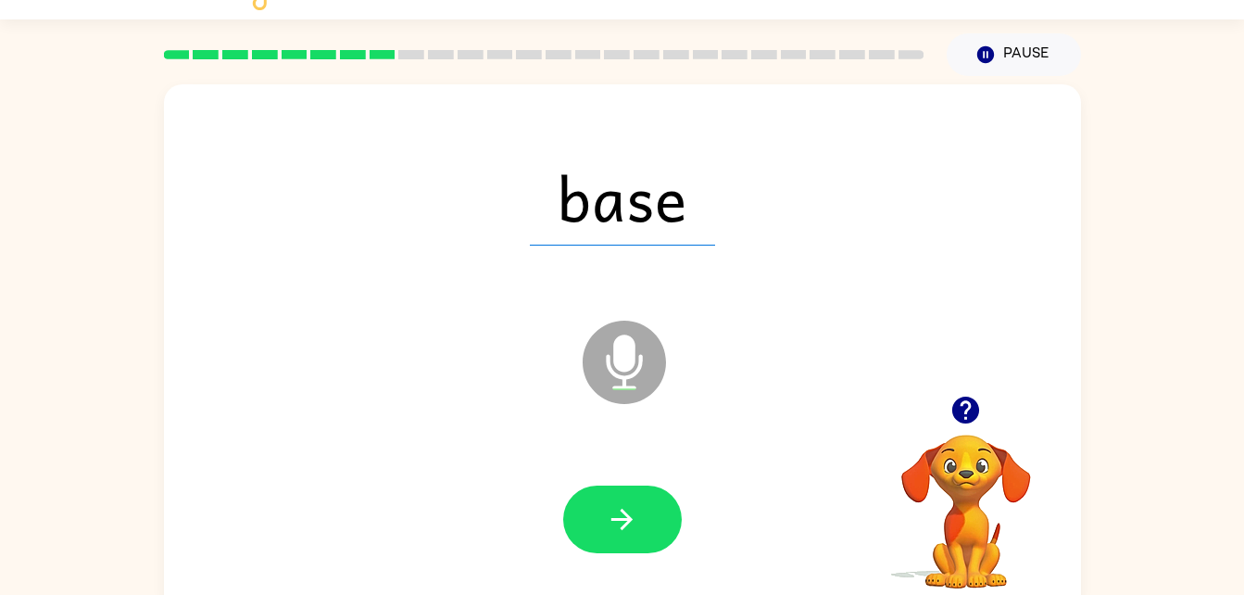
scroll to position [50, 0]
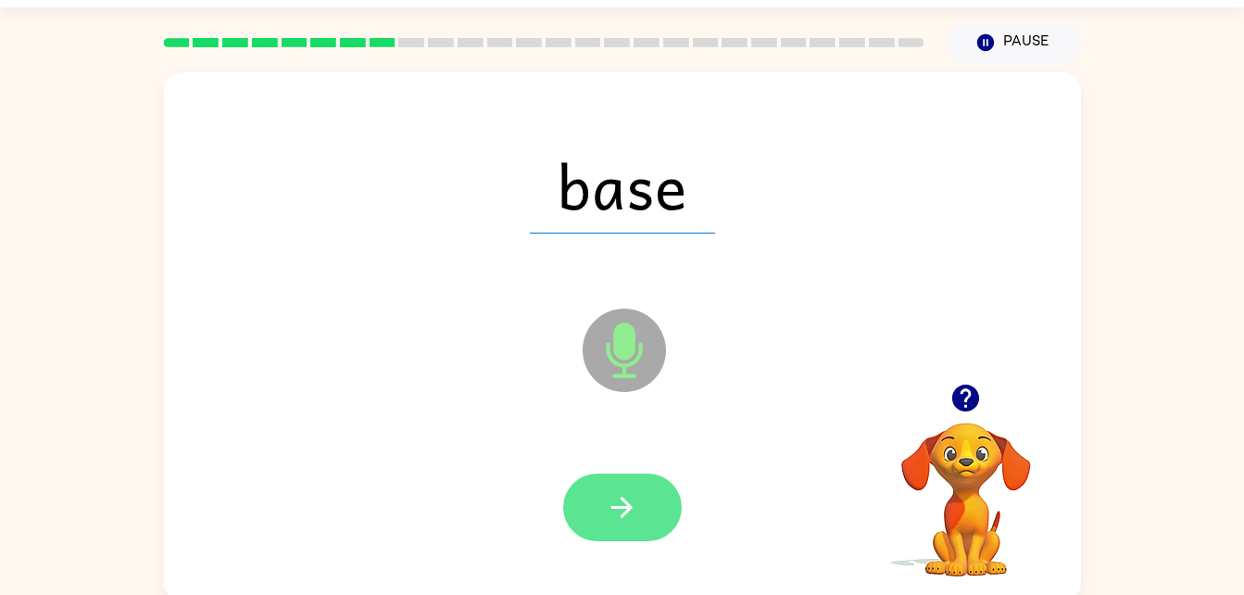
click at [667, 494] on button "button" at bounding box center [622, 507] width 119 height 68
click at [629, 488] on button "button" at bounding box center [622, 507] width 119 height 68
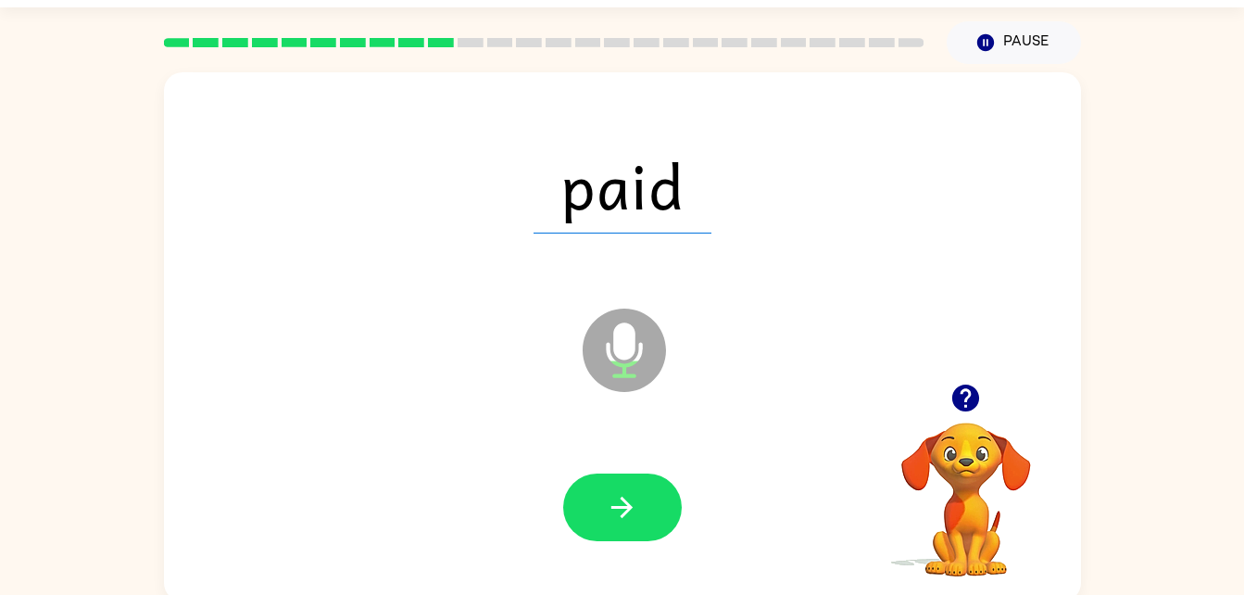
click at [632, 514] on icon "button" at bounding box center [622, 507] width 32 height 32
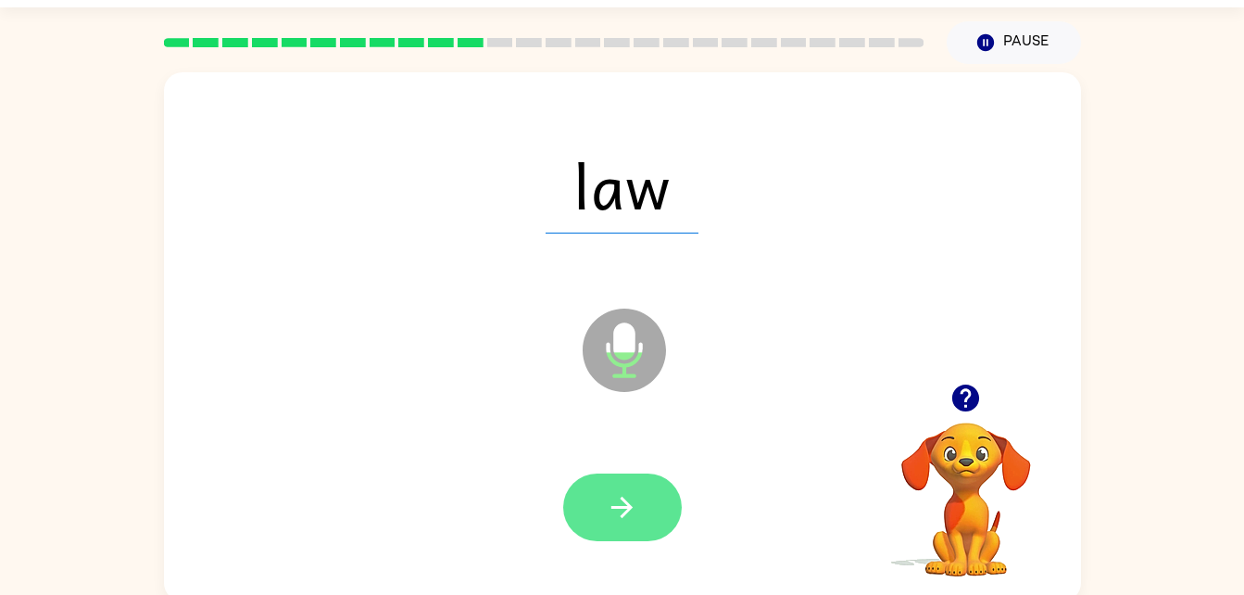
click at [592, 484] on button "button" at bounding box center [622, 507] width 119 height 68
click at [678, 499] on button "button" at bounding box center [622, 507] width 119 height 68
click at [639, 499] on button "button" at bounding box center [622, 507] width 119 height 68
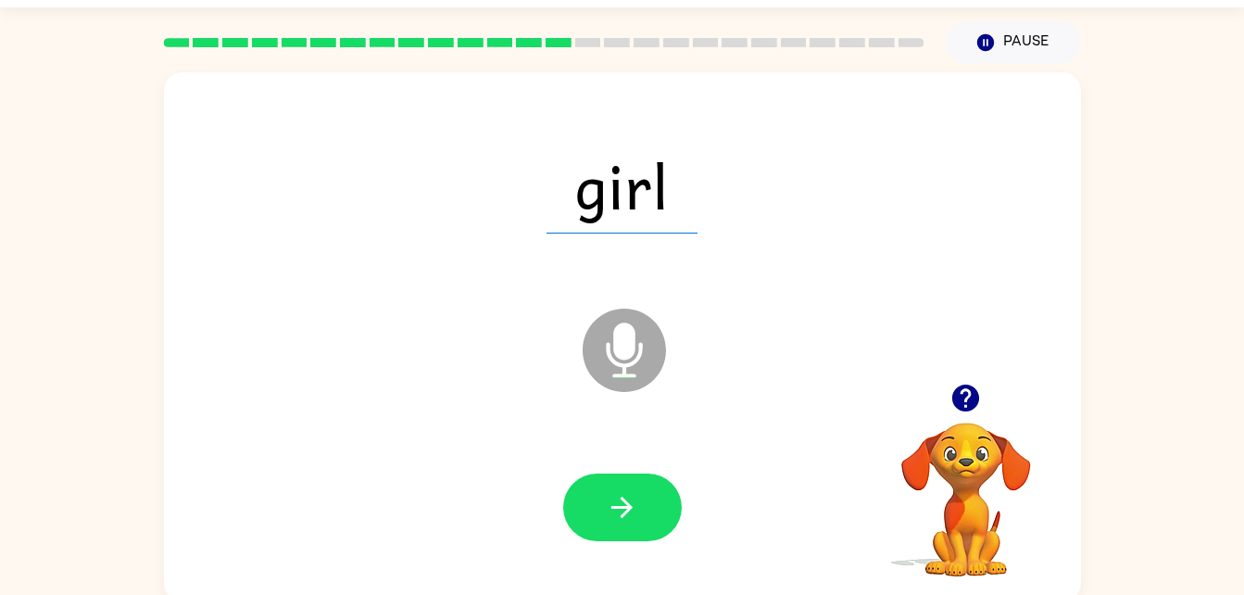
click at [608, 414] on icon "Microphone The Microphone is here when it is your turn to talk" at bounding box center [717, 373] width 278 height 139
click at [642, 481] on button "button" at bounding box center [622, 507] width 119 height 68
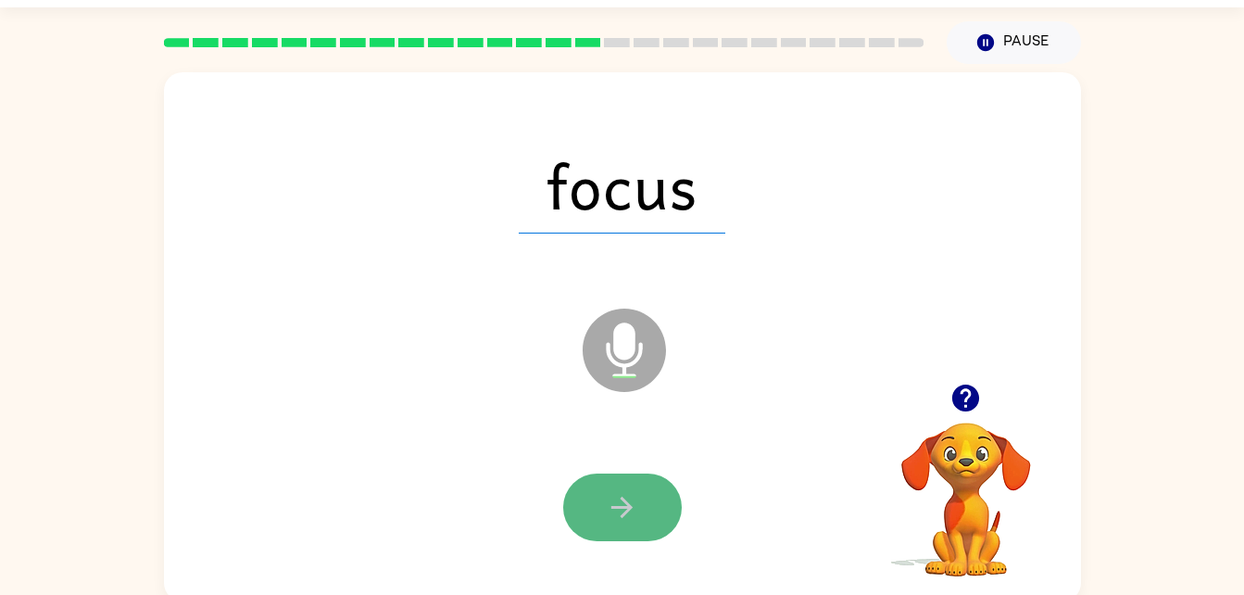
click at [641, 494] on button "button" at bounding box center [622, 507] width 119 height 68
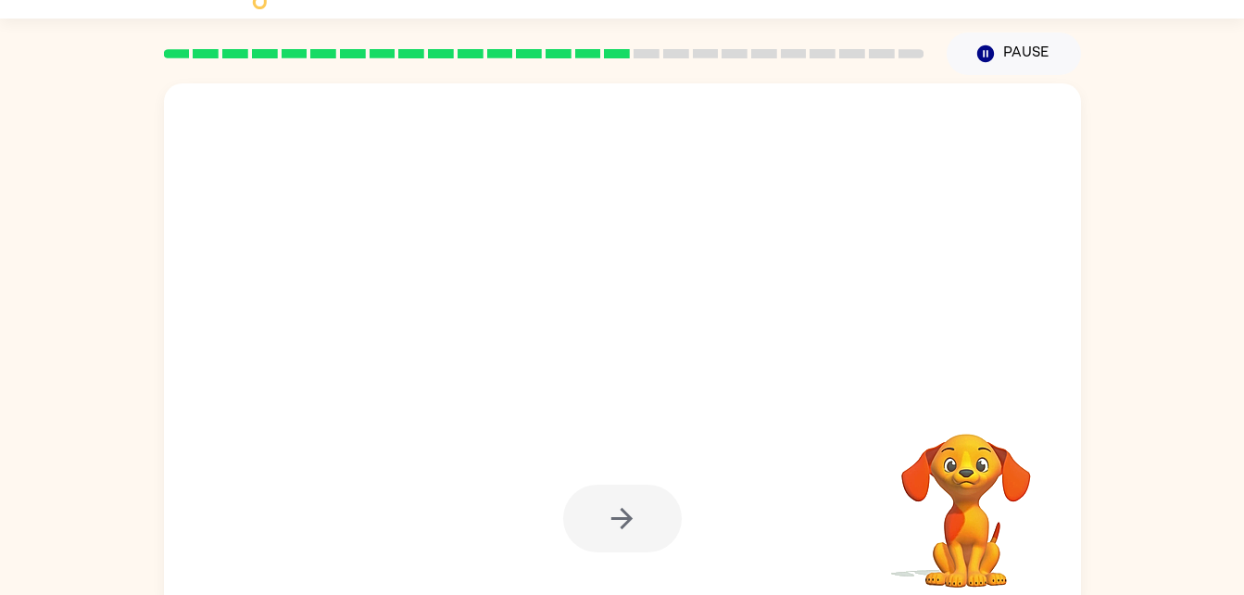
scroll to position [33, 0]
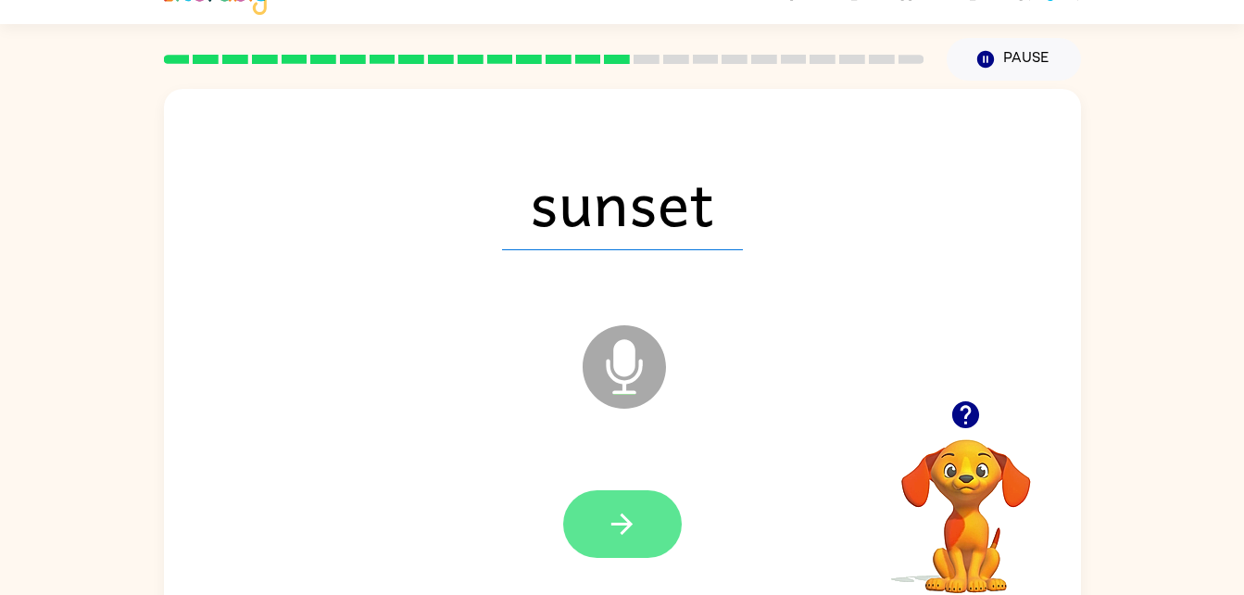
click at [669, 531] on button "button" at bounding box center [622, 524] width 119 height 68
click at [669, 531] on div at bounding box center [622, 524] width 119 height 68
click at [643, 524] on button "button" at bounding box center [622, 524] width 119 height 68
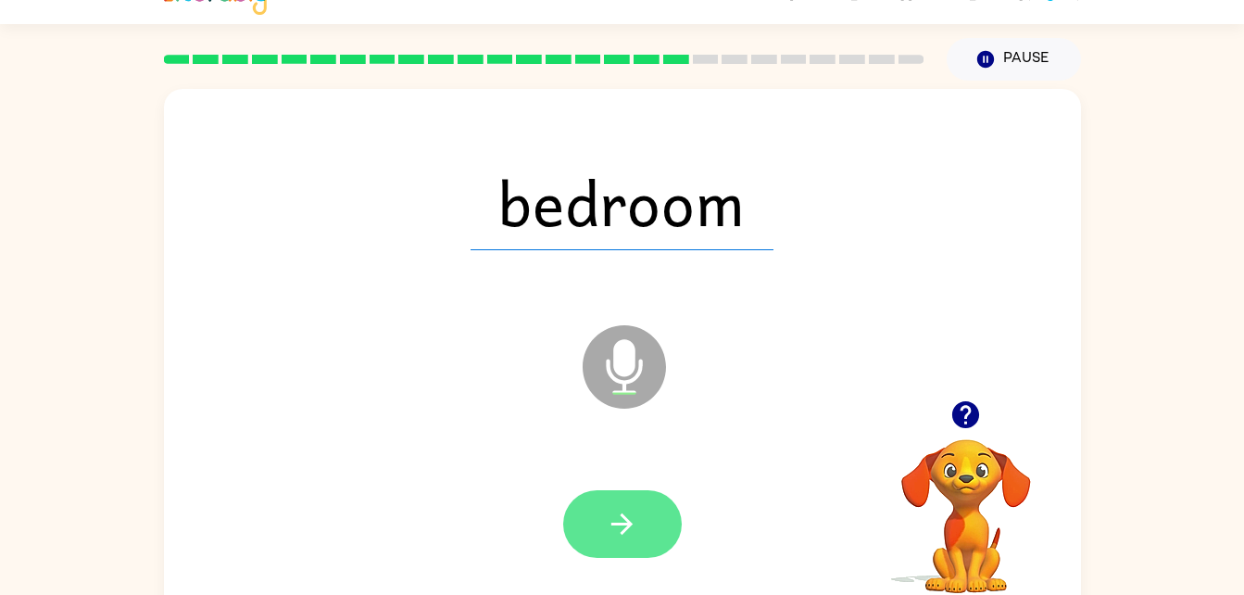
click at [646, 508] on button "button" at bounding box center [622, 524] width 119 height 68
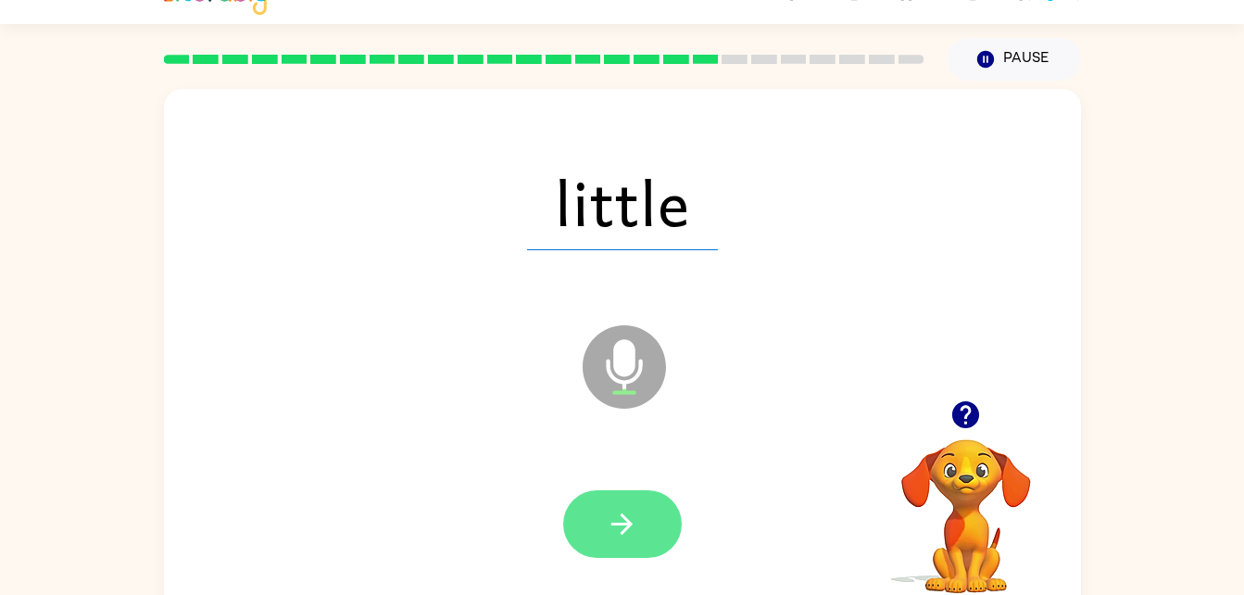
click at [624, 527] on icon "button" at bounding box center [622, 523] width 32 height 32
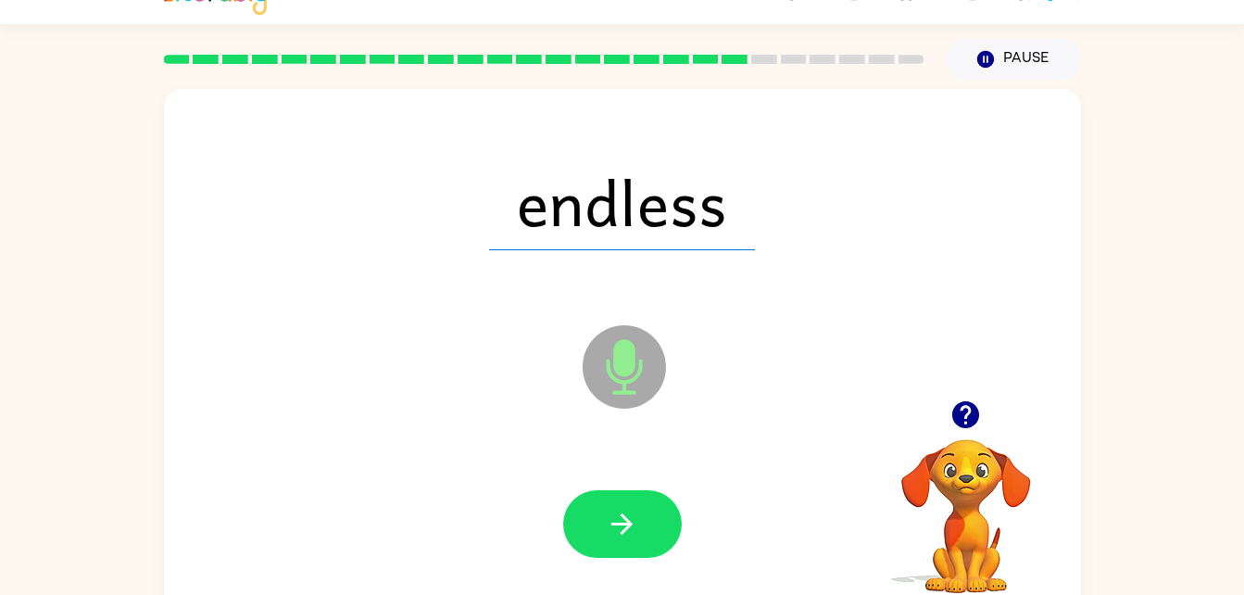
click at [639, 420] on icon "Microphone The Microphone is here when it is your turn to talk" at bounding box center [717, 389] width 278 height 139
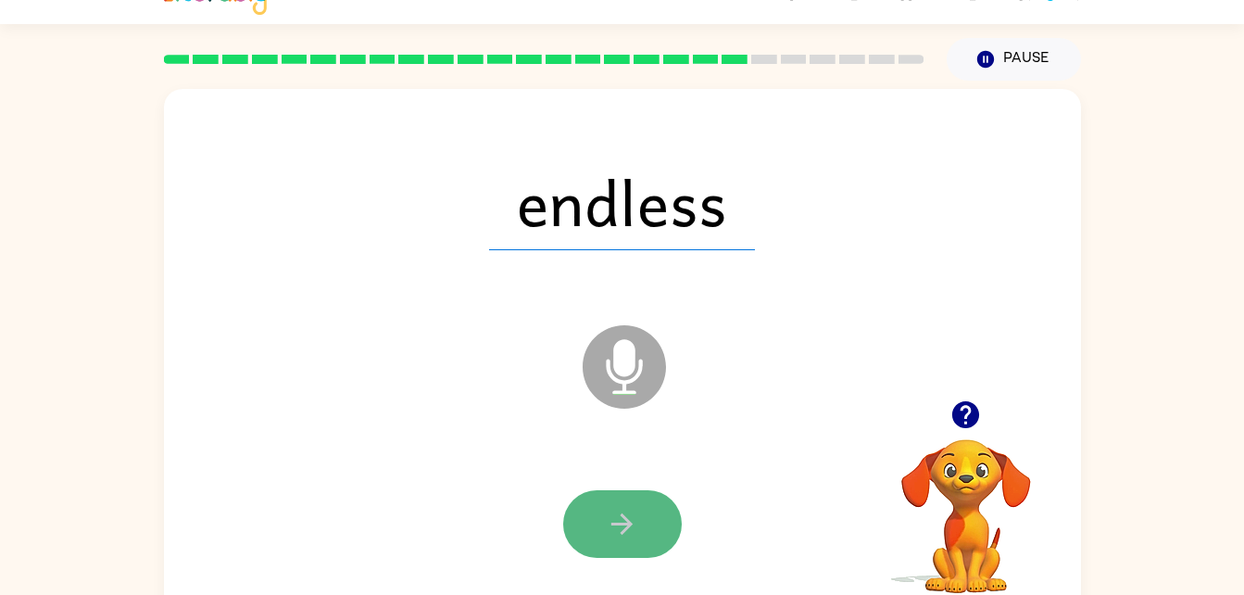
click at [641, 508] on button "button" at bounding box center [622, 524] width 119 height 68
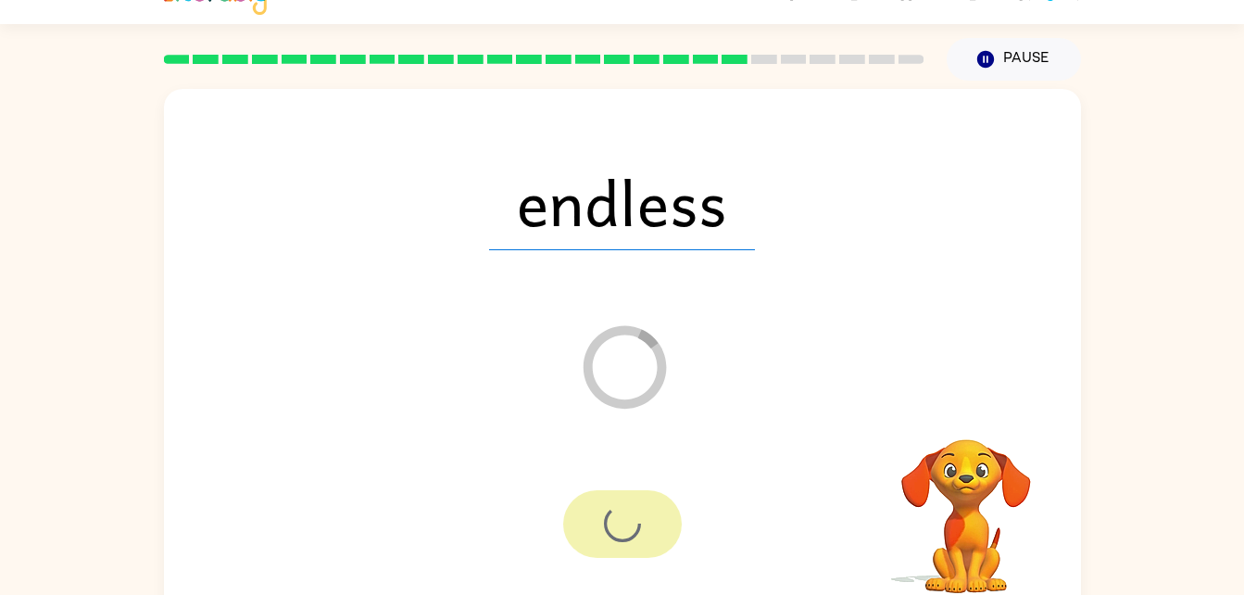
scroll to position [41, 0]
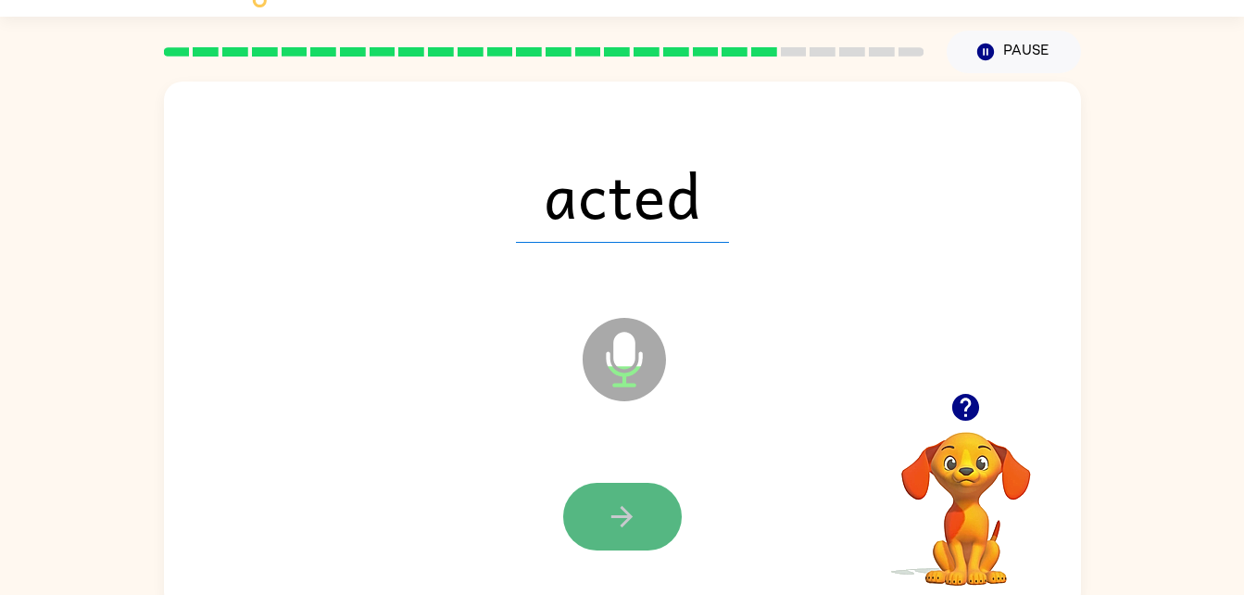
click at [662, 525] on button "button" at bounding box center [622, 516] width 119 height 68
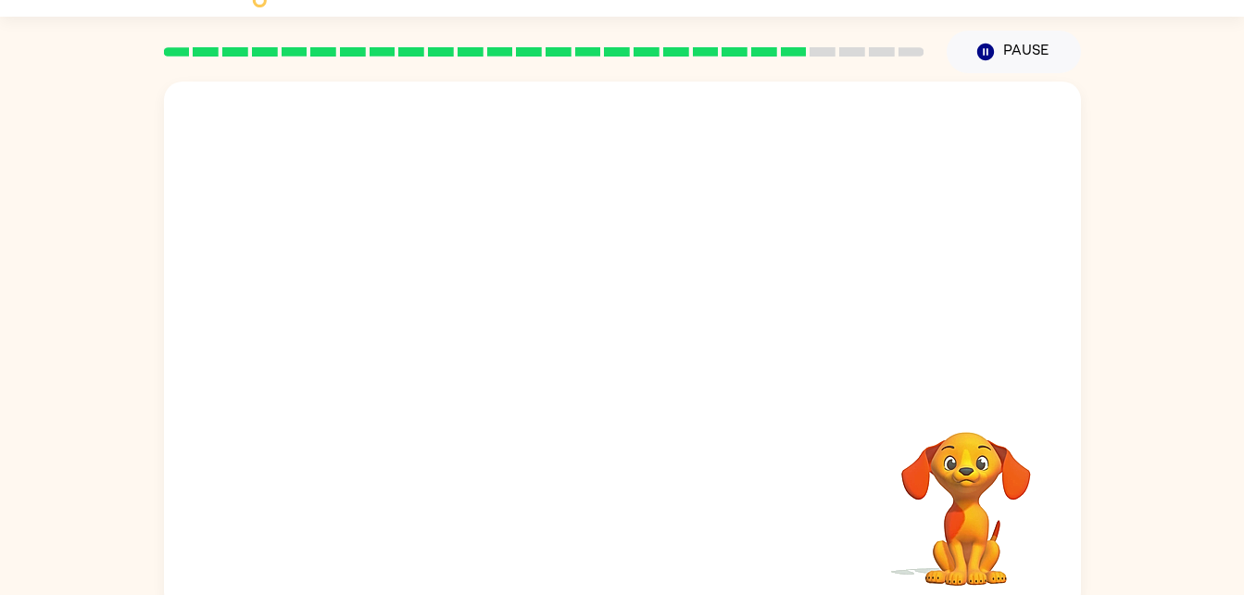
drag, startPoint x: 662, startPoint y: 525, endPoint x: 673, endPoint y: 519, distance: 12.9
click at [673, 519] on div "Your browser must support playing .mp4 files to use Literably. Please try using…" at bounding box center [622, 345] width 917 height 529
click at [706, 537] on div at bounding box center [622, 517] width 880 height 152
click at [970, 552] on video "Your browser must support playing .mp4 files to use Literably. Please try using…" at bounding box center [965, 495] width 185 height 185
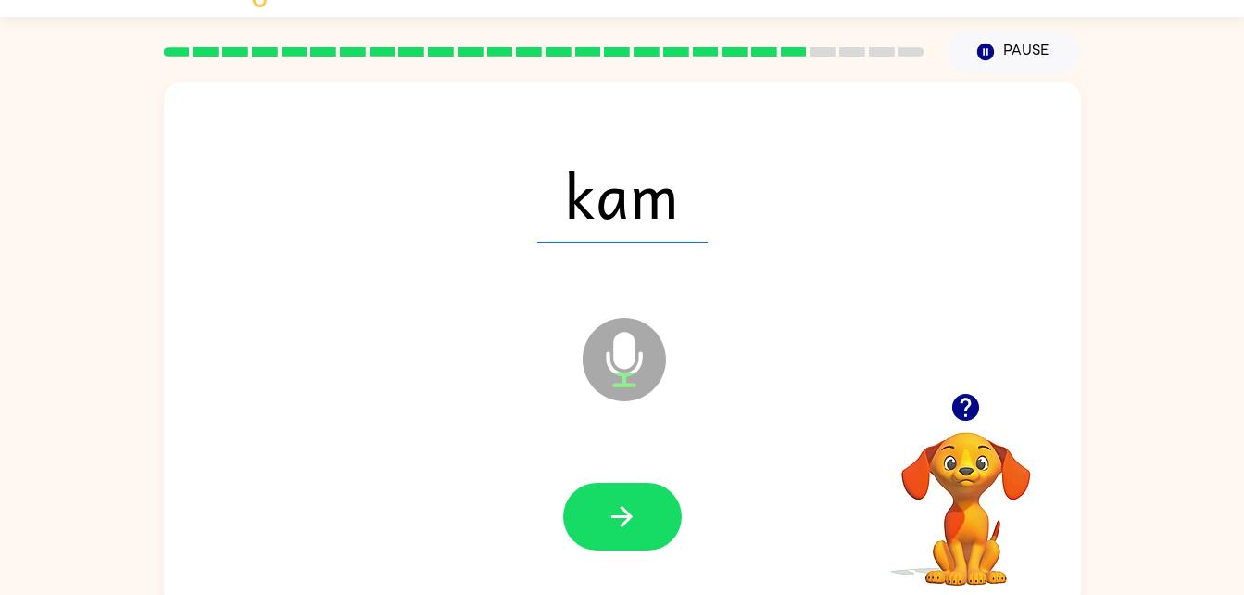
click at [633, 551] on div at bounding box center [622, 517] width 880 height 152
click at [633, 539] on button "button" at bounding box center [622, 516] width 119 height 68
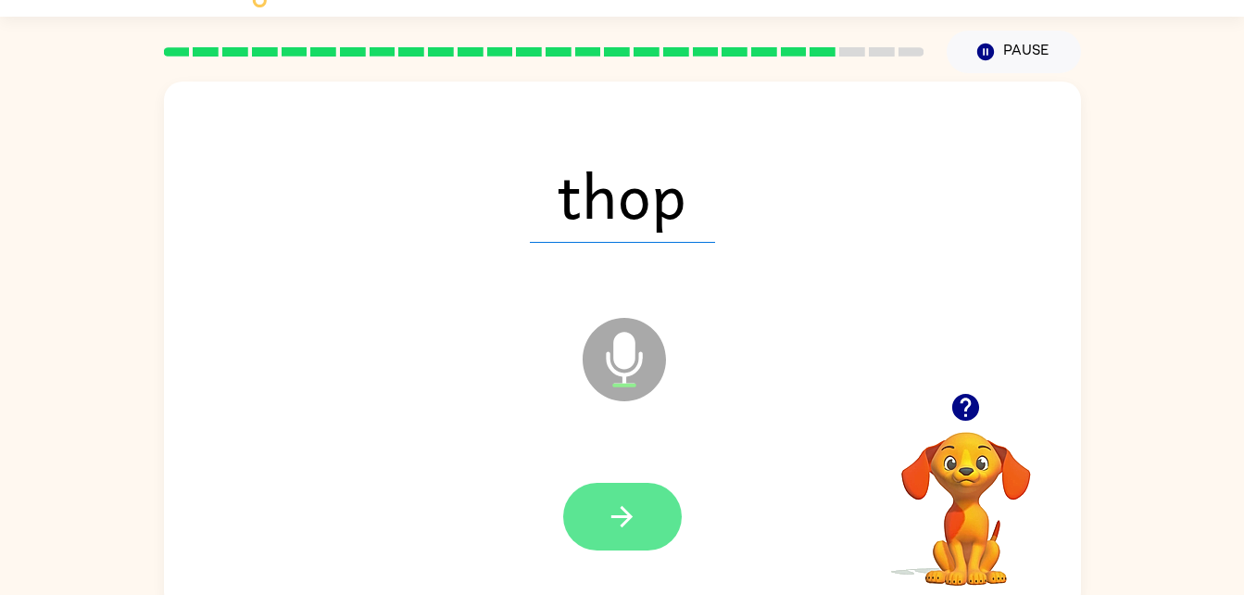
click at [646, 518] on button "button" at bounding box center [622, 516] width 119 height 68
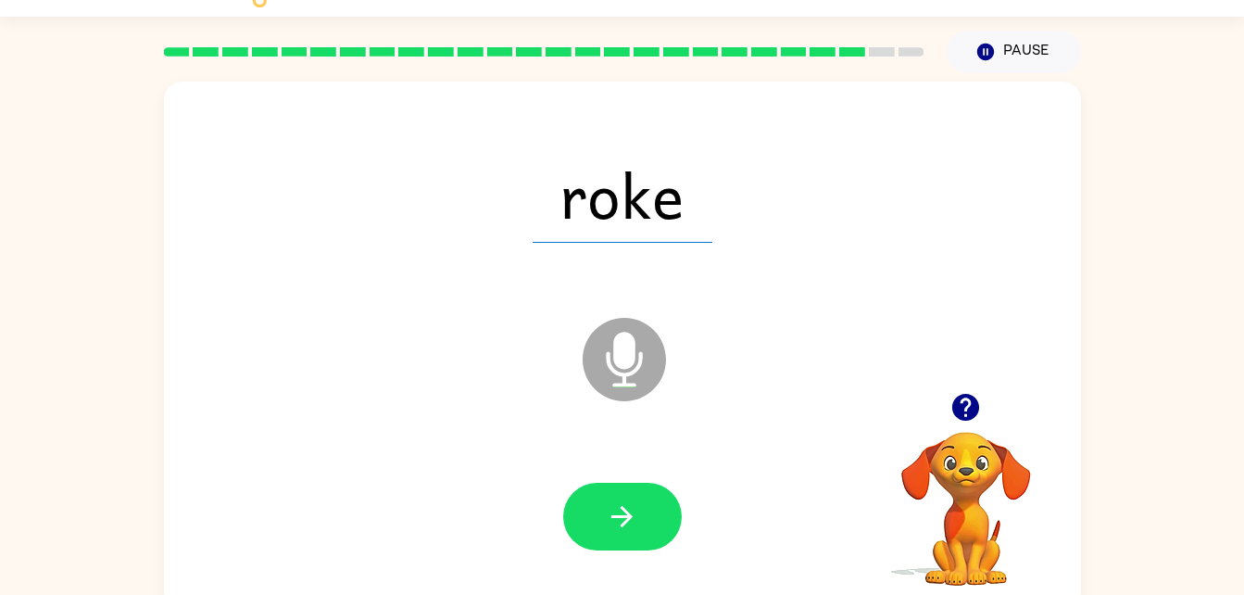
click at [687, 488] on div at bounding box center [622, 517] width 880 height 152
click at [675, 514] on button "button" at bounding box center [622, 516] width 119 height 68
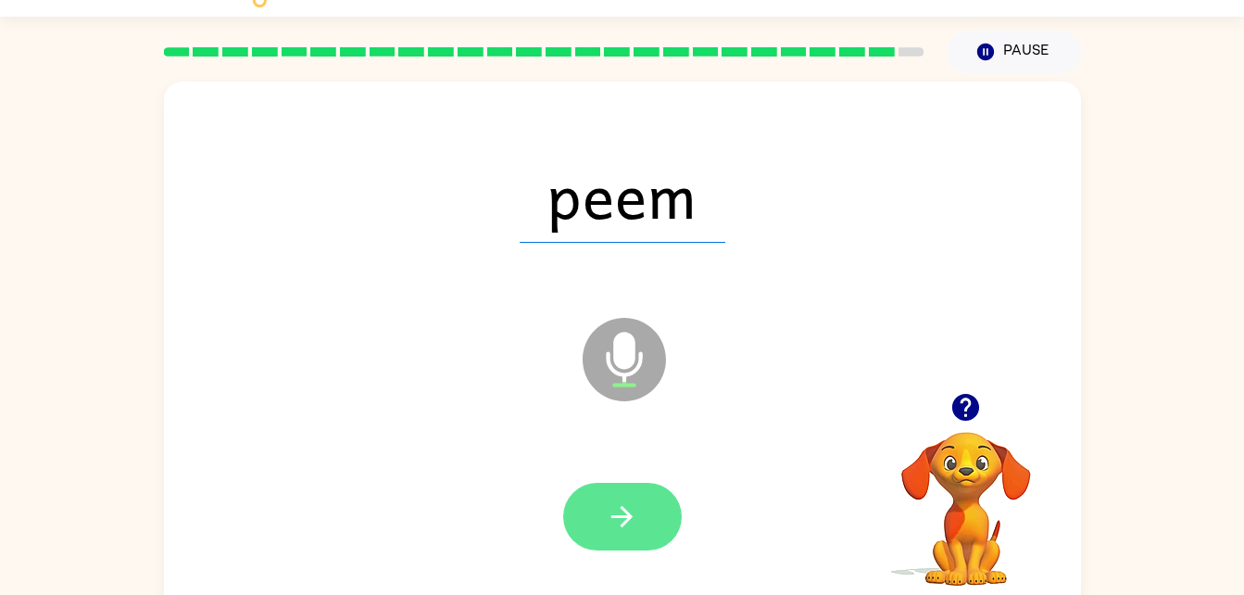
click at [656, 516] on button "button" at bounding box center [622, 516] width 119 height 68
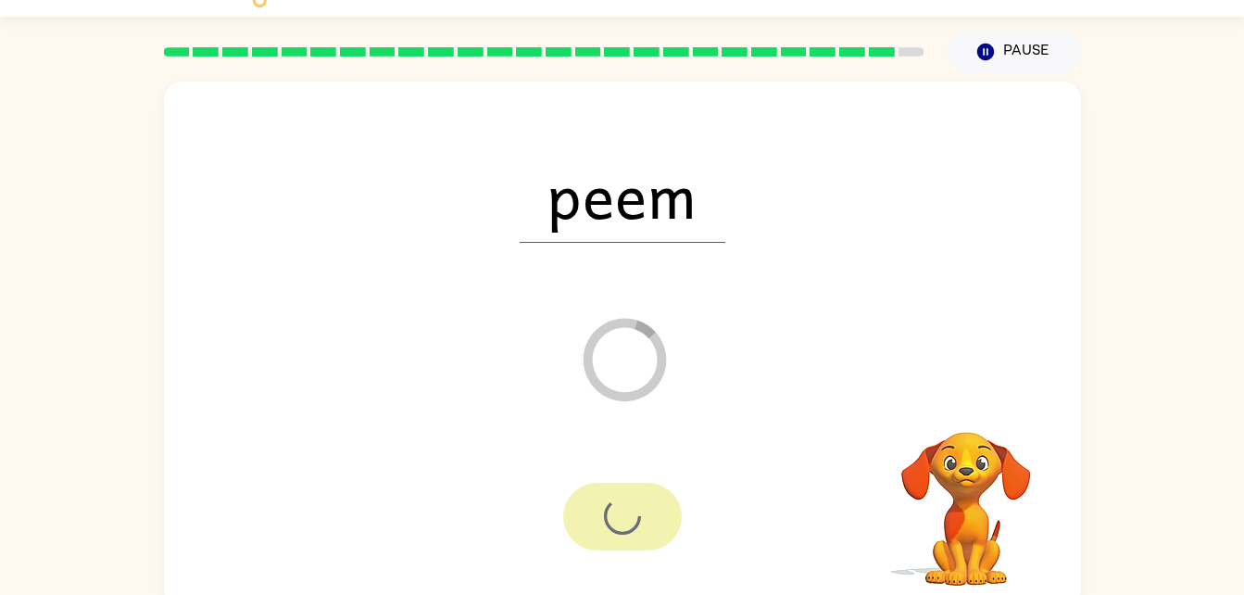
scroll to position [23, 0]
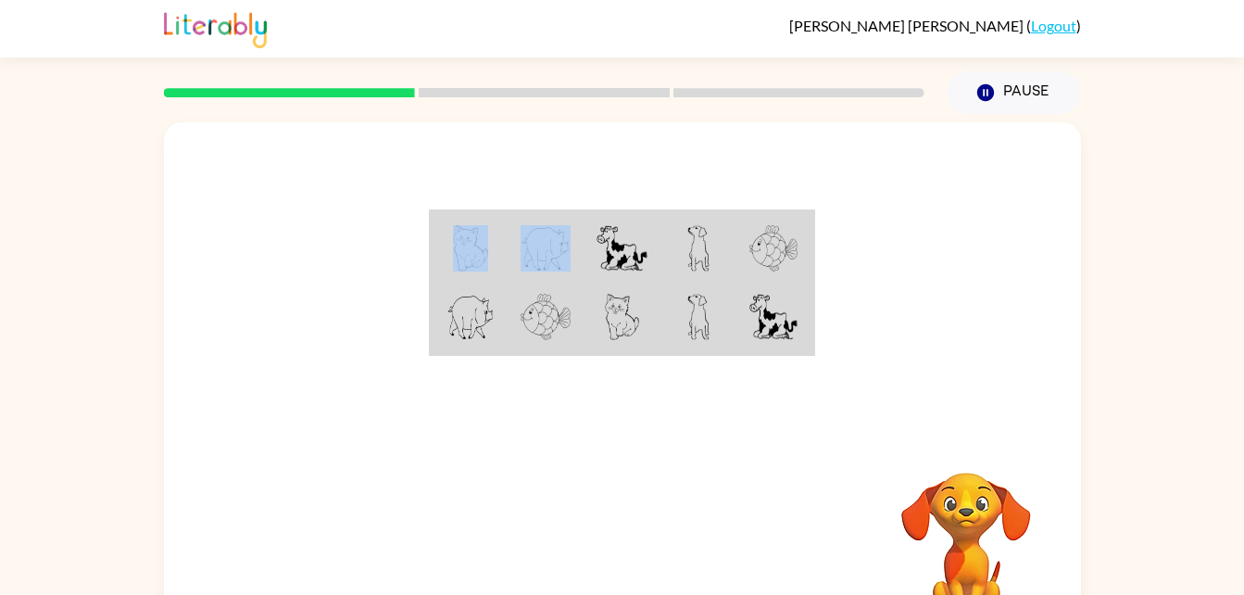
drag, startPoint x: 461, startPoint y: 276, endPoint x: 459, endPoint y: 259, distance: 16.8
click at [459, 259] on td at bounding box center [470, 247] width 76 height 71
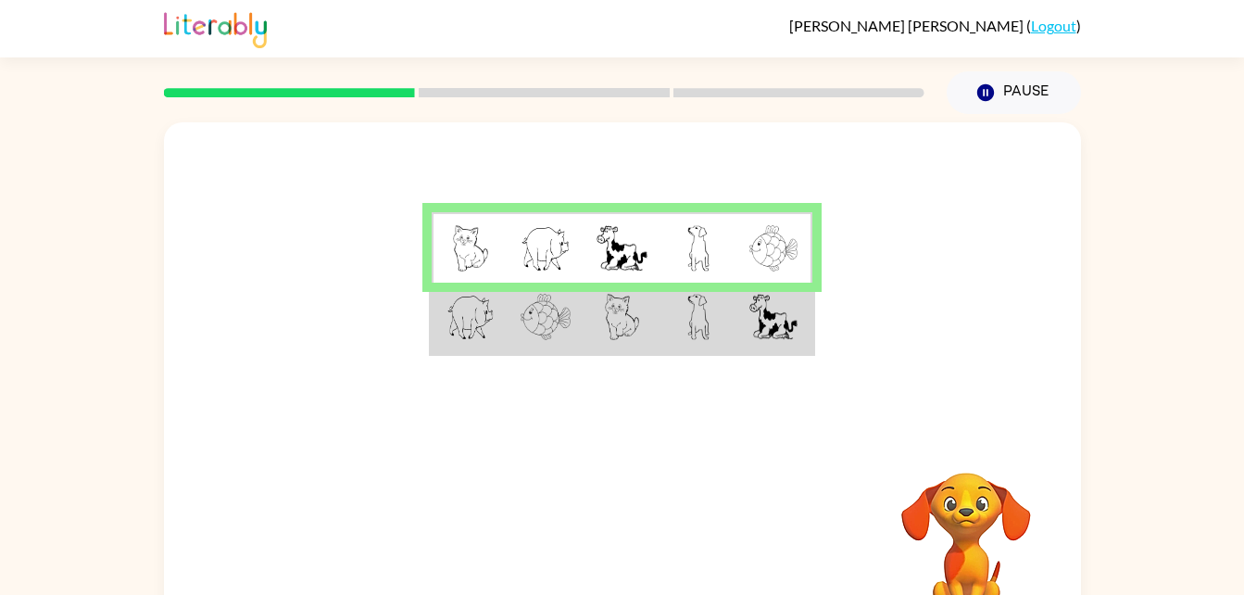
click at [464, 270] on img at bounding box center [470, 248] width 35 height 46
click at [503, 336] on td at bounding box center [470, 317] width 76 height 71
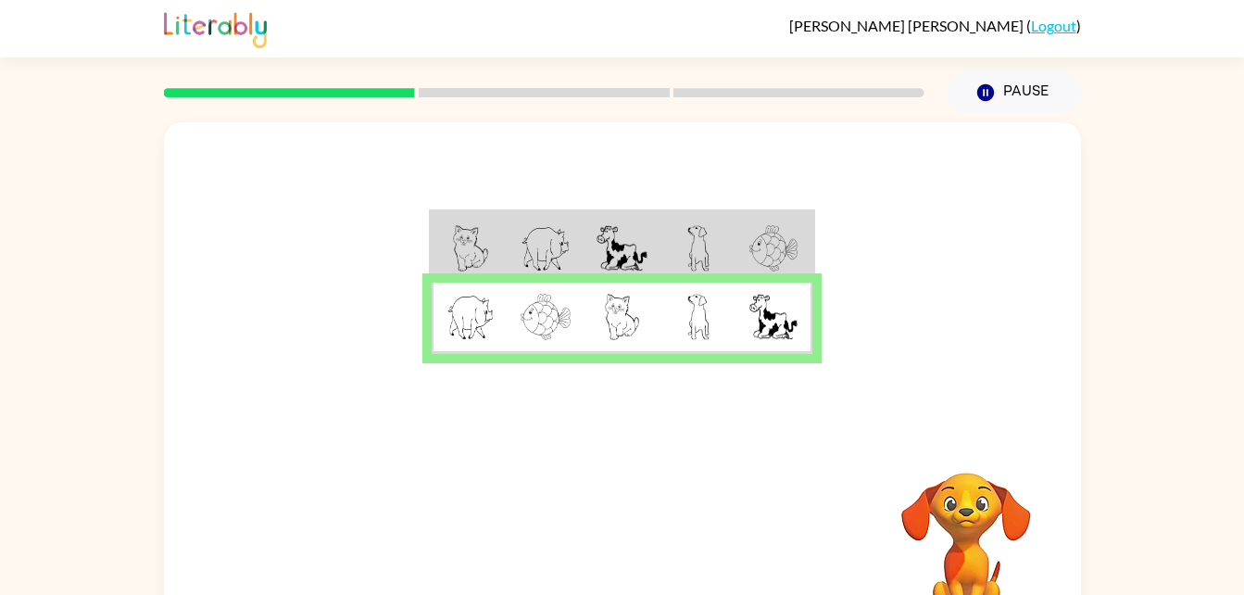
drag, startPoint x: 503, startPoint y: 336, endPoint x: 480, endPoint y: 354, distance: 29.1
click at [480, 354] on table at bounding box center [622, 282] width 386 height 146
click at [845, 415] on div at bounding box center [622, 277] width 917 height 311
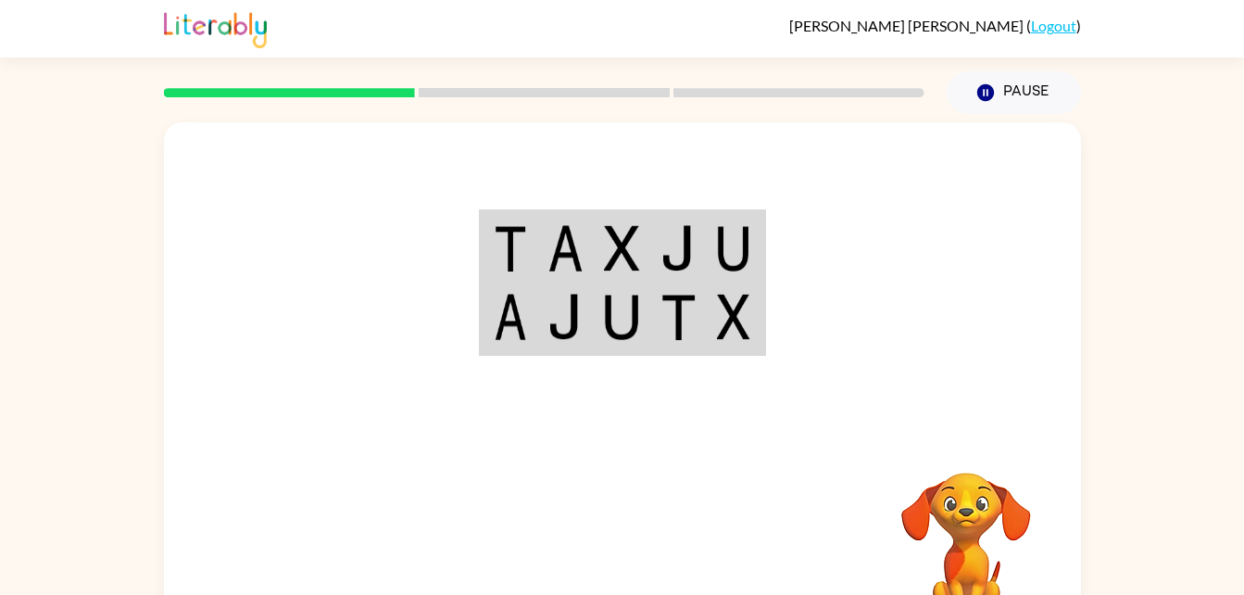
click at [602, 355] on table at bounding box center [622, 282] width 287 height 146
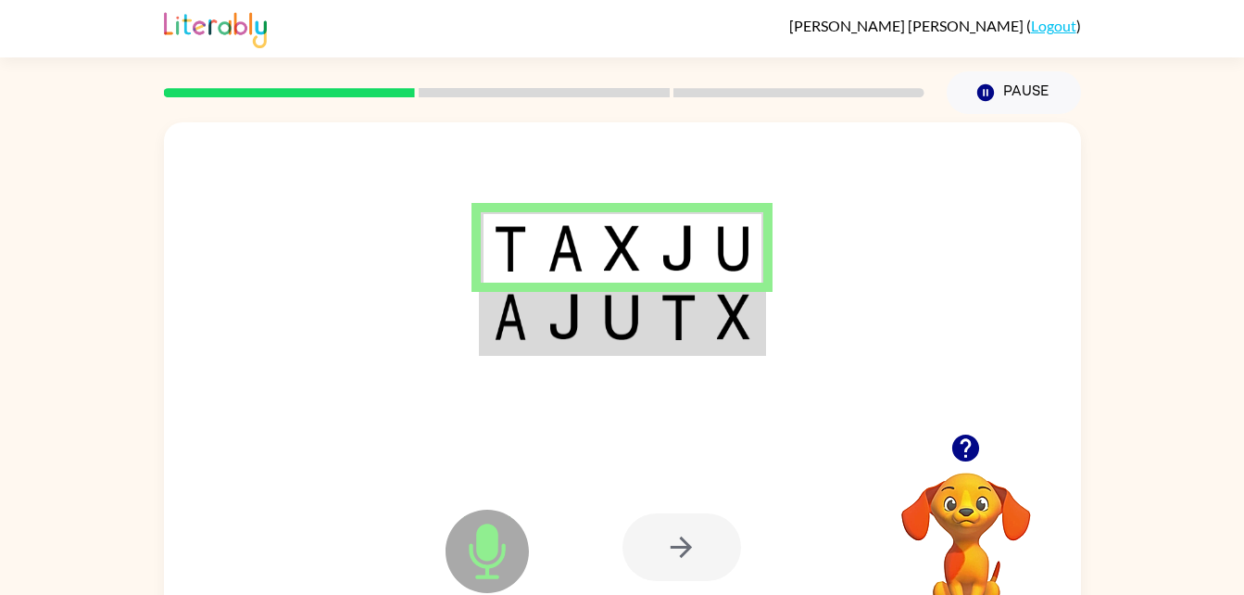
click at [721, 336] on td at bounding box center [735, 317] width 56 height 71
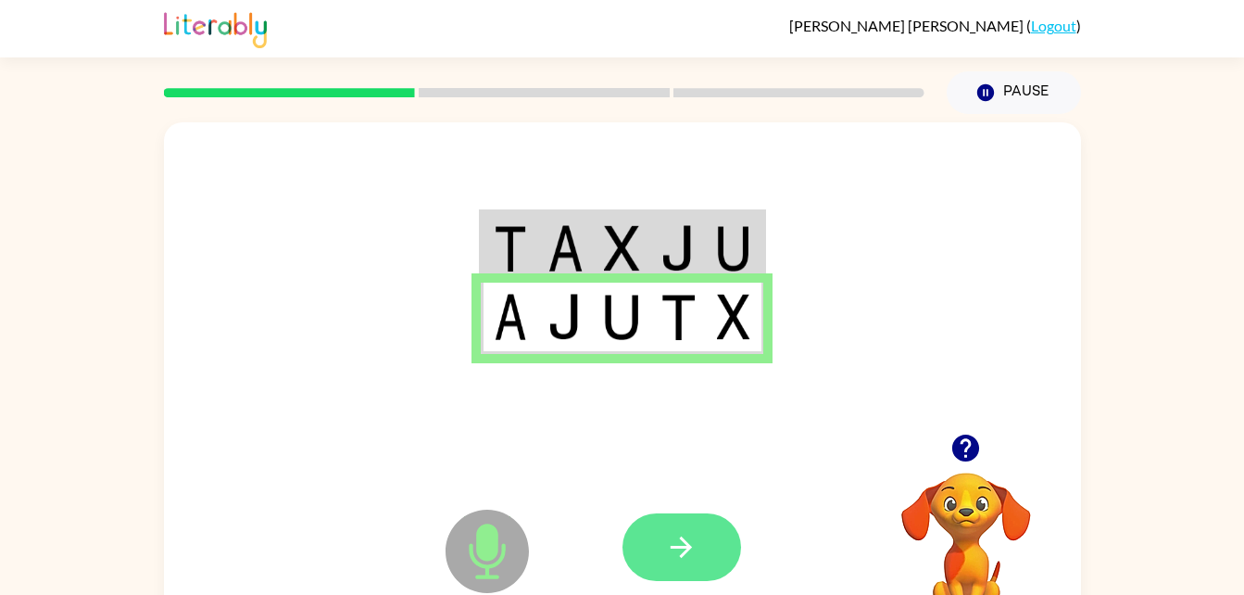
click at [700, 555] on button "button" at bounding box center [681, 547] width 119 height 68
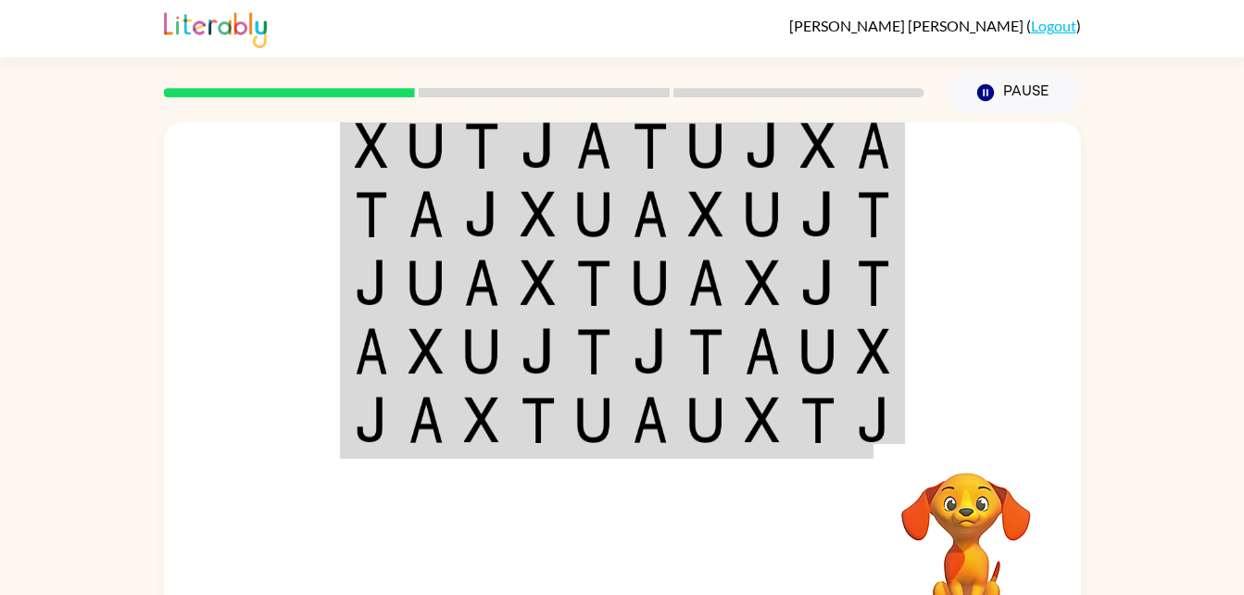
click at [700, 555] on div at bounding box center [758, 547] width 273 height 208
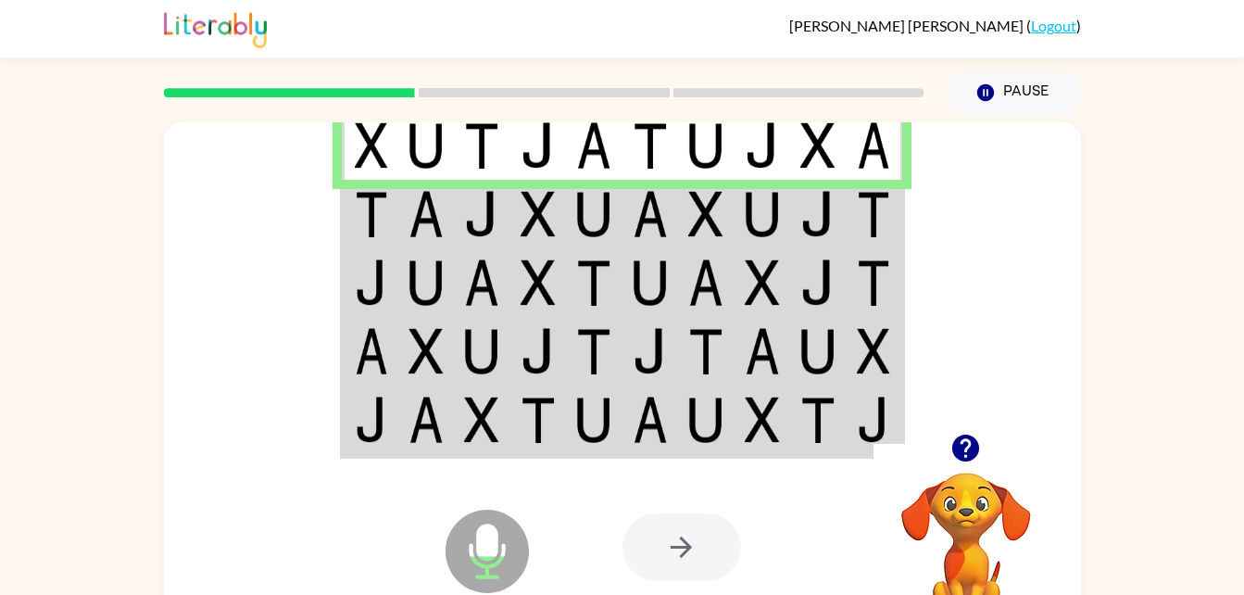
click at [577, 244] on td at bounding box center [594, 214] width 56 height 69
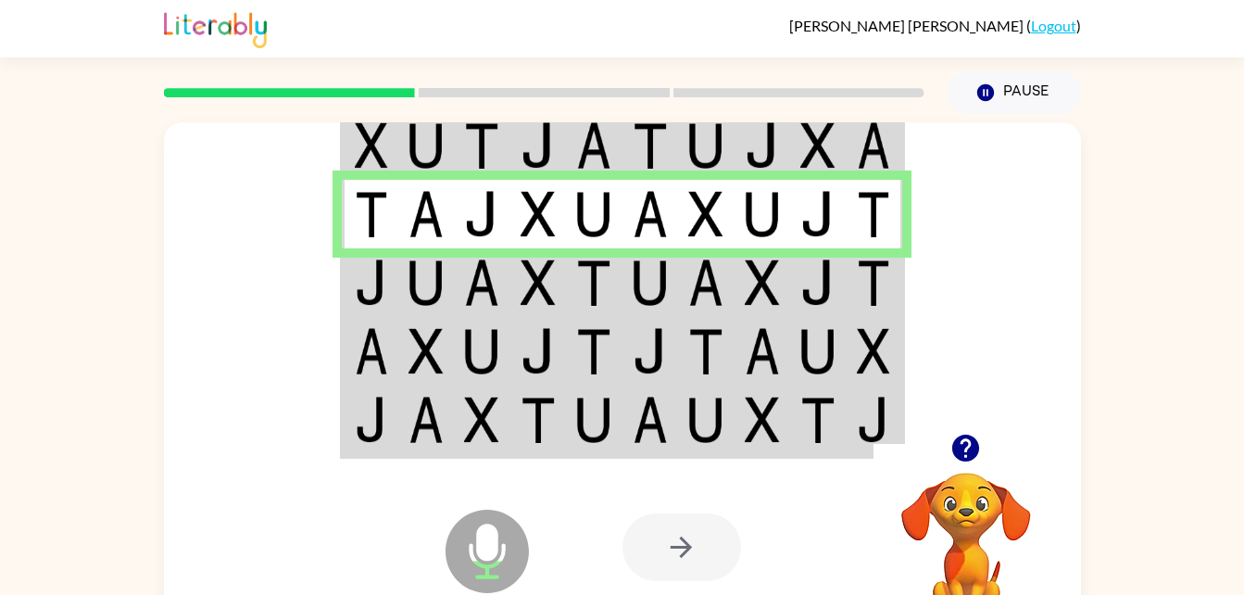
click at [731, 266] on td at bounding box center [706, 282] width 56 height 69
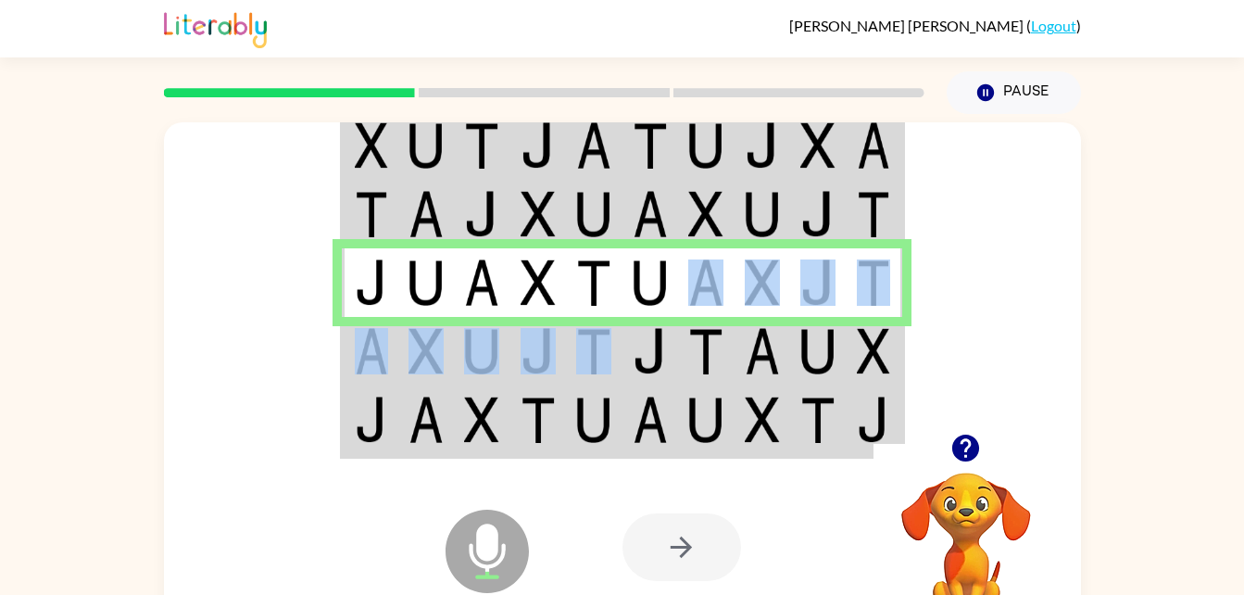
drag, startPoint x: 731, startPoint y: 266, endPoint x: 582, endPoint y: 357, distance: 174.2
click at [582, 357] on tbody at bounding box center [622, 282] width 560 height 347
click at [493, 383] on td at bounding box center [482, 351] width 56 height 69
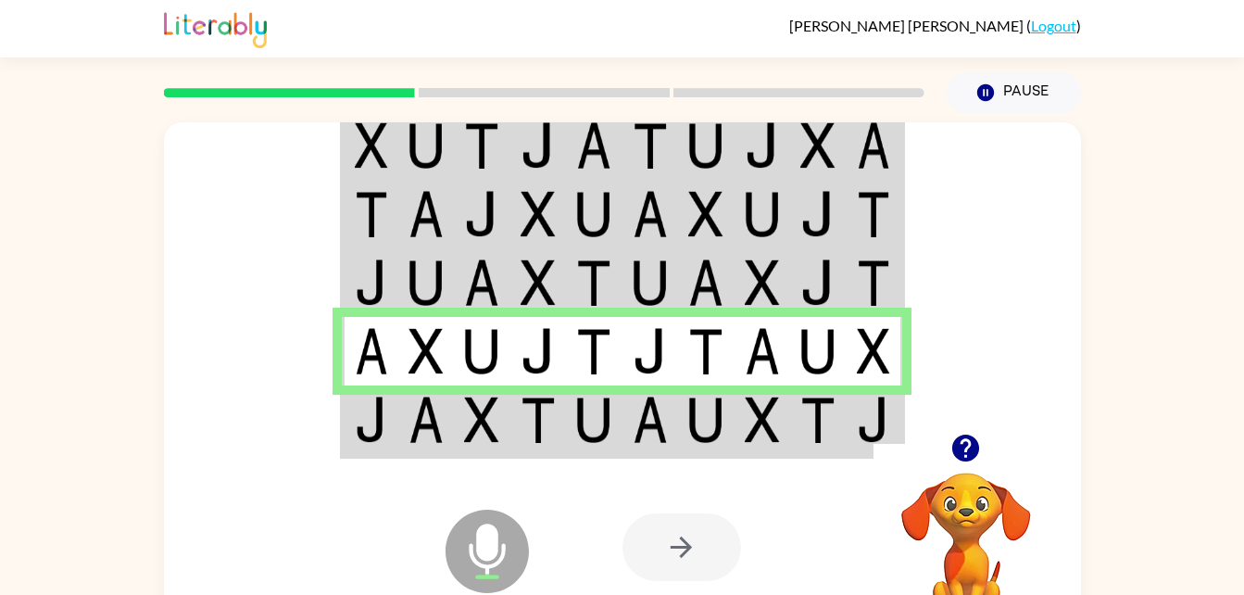
click at [622, 385] on td at bounding box center [650, 420] width 56 height 71
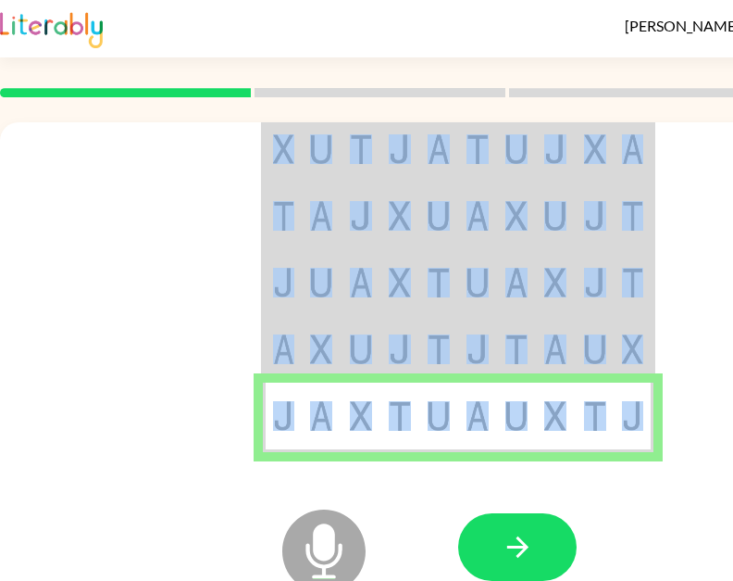
drag, startPoint x: 493, startPoint y: 383, endPoint x: 381, endPoint y: 321, distance: 128.1
click at [346, 363] on td at bounding box center [360, 349] width 39 height 67
click at [392, 329] on td at bounding box center [400, 349] width 39 height 67
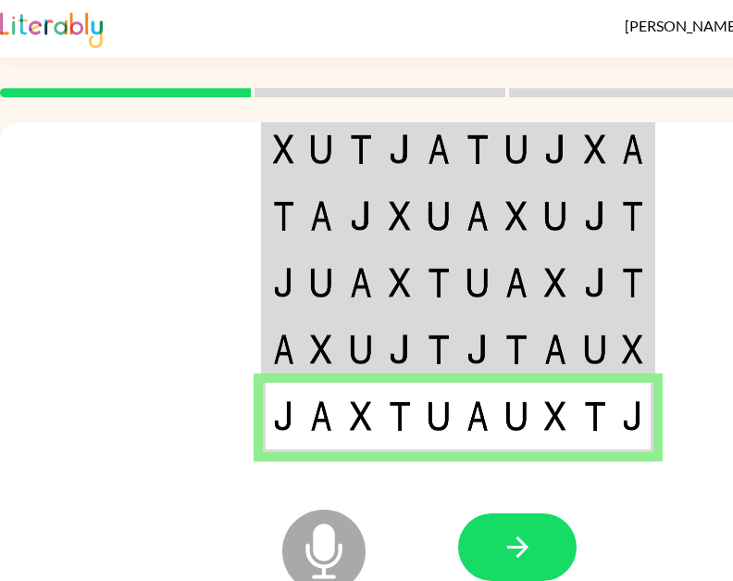
click at [410, 335] on img at bounding box center [400, 349] width 22 height 30
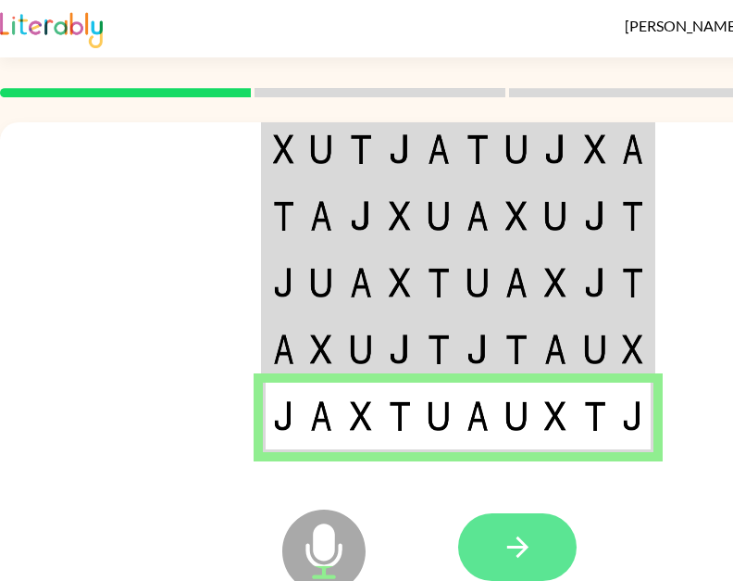
click at [511, 548] on icon "button" at bounding box center [517, 546] width 21 height 21
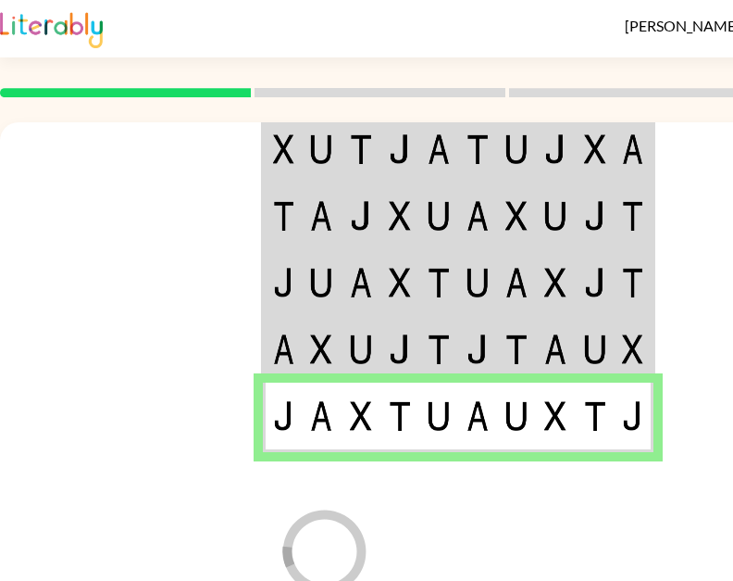
click at [511, 548] on div at bounding box center [594, 547] width 273 height 208
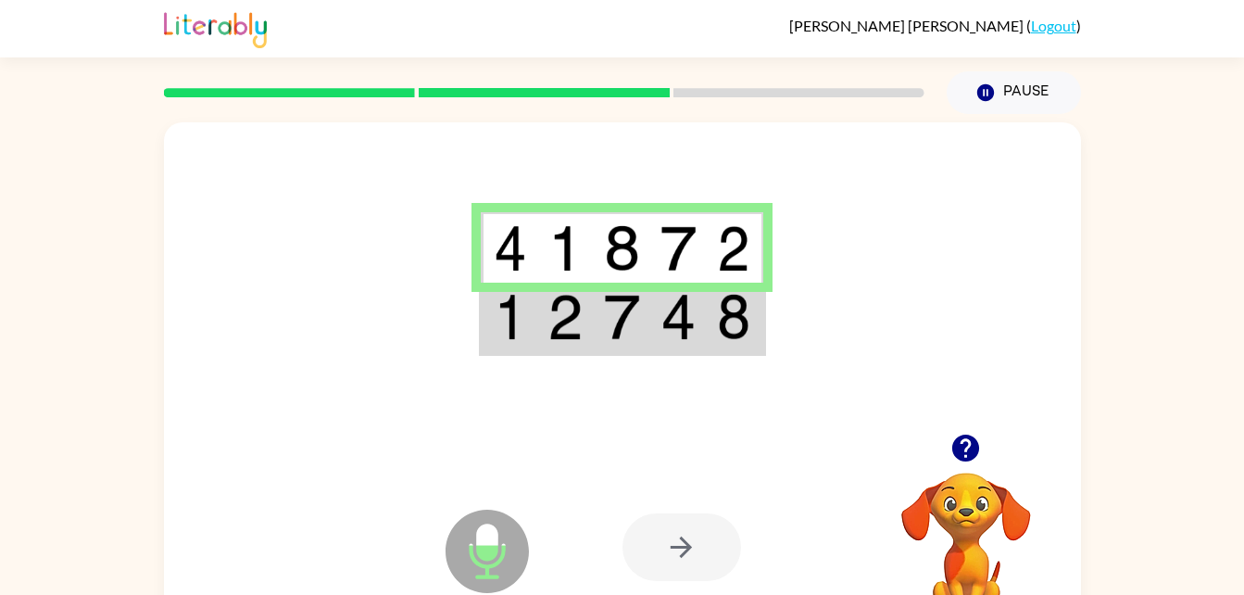
click at [733, 335] on img at bounding box center [733, 317] width 33 height 46
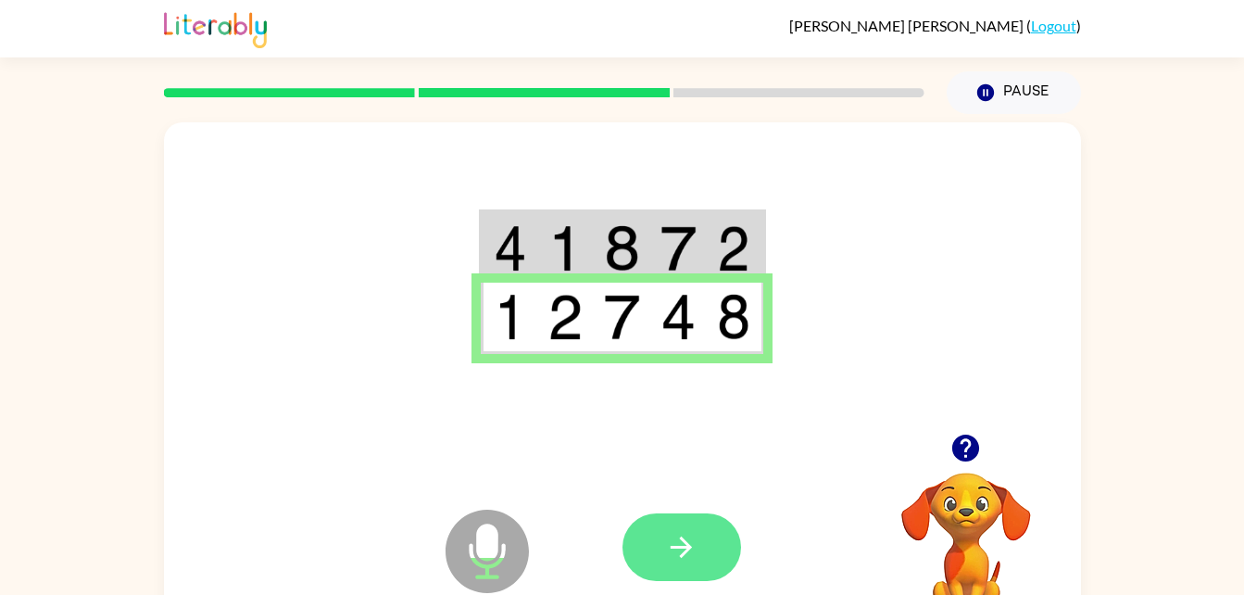
click at [695, 528] on button "button" at bounding box center [681, 547] width 119 height 68
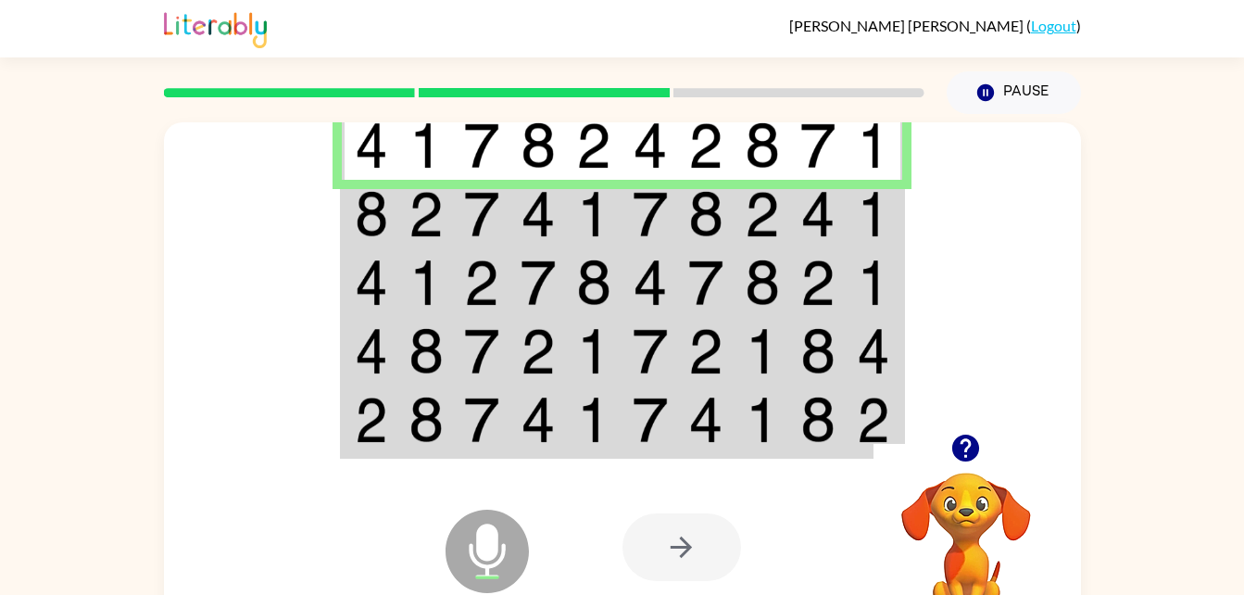
click at [386, 157] on img at bounding box center [371, 145] width 33 height 46
click at [818, 158] on img at bounding box center [817, 145] width 35 height 46
click at [484, 209] on img at bounding box center [481, 214] width 35 height 46
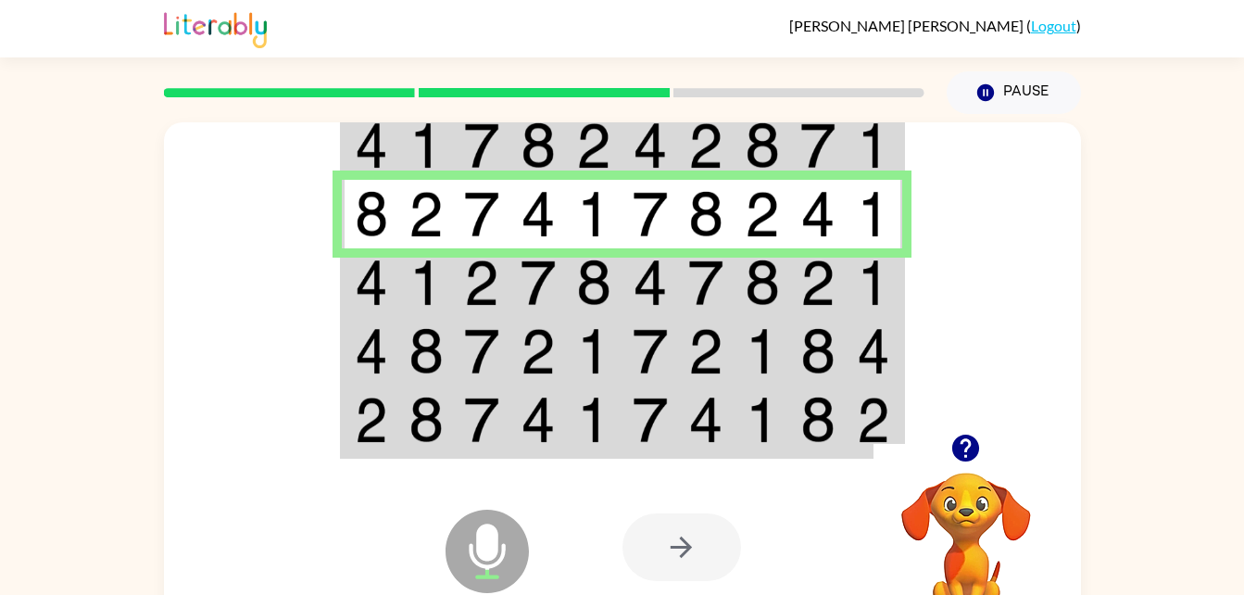
click at [484, 209] on img at bounding box center [481, 214] width 35 height 46
click at [432, 270] on img at bounding box center [425, 282] width 35 height 46
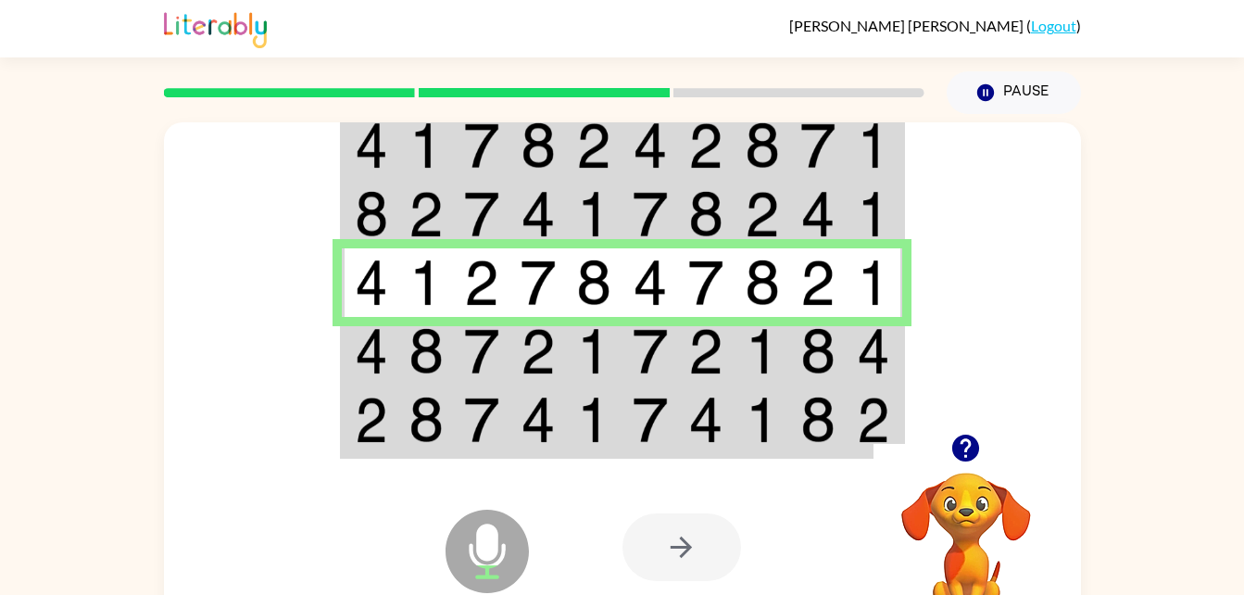
drag, startPoint x: 572, startPoint y: 331, endPoint x: 562, endPoint y: 333, distance: 10.6
click at [562, 333] on tr at bounding box center [622, 351] width 560 height 69
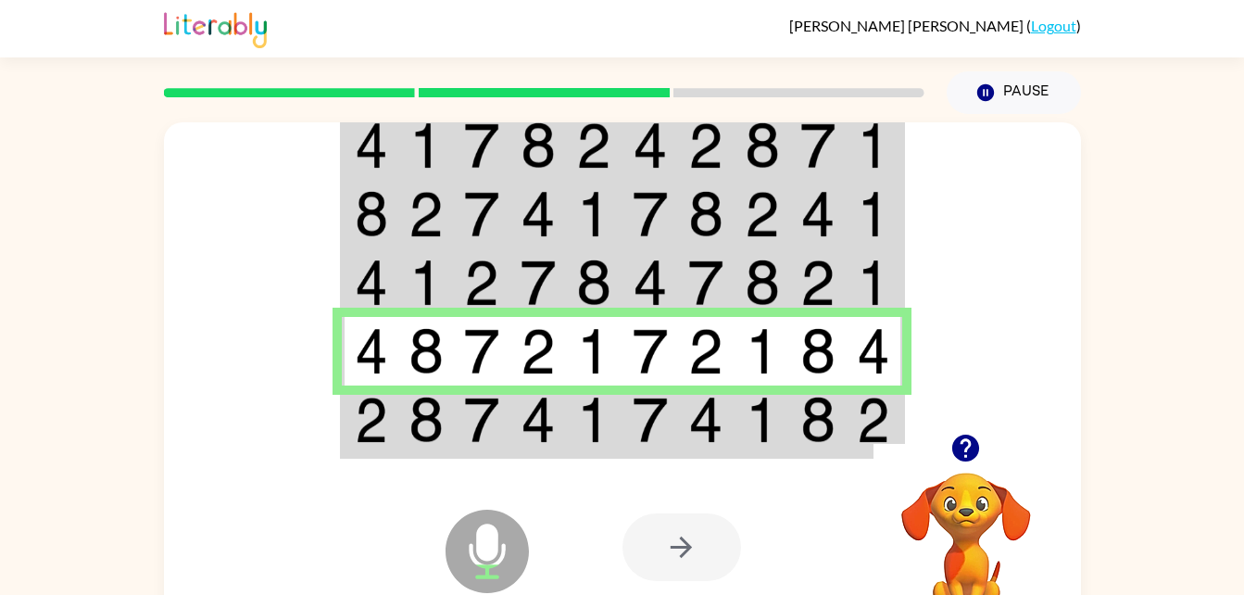
click at [407, 337] on td at bounding box center [426, 351] width 56 height 69
click at [687, 371] on td at bounding box center [706, 351] width 56 height 69
click at [429, 432] on img at bounding box center [425, 419] width 35 height 46
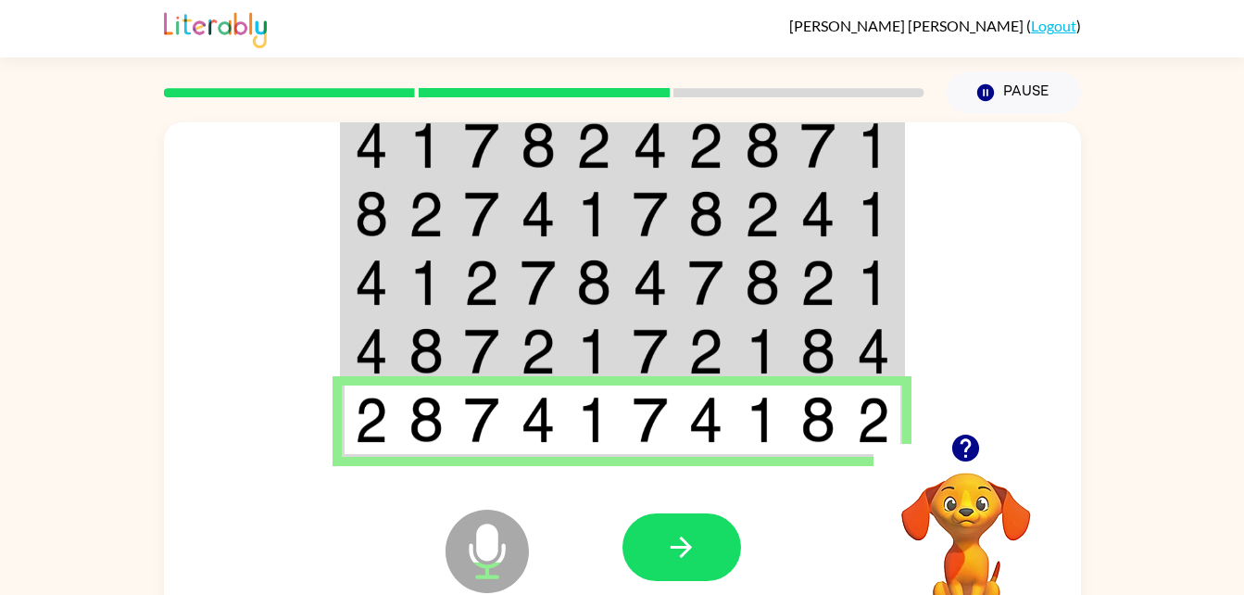
click at [720, 513] on div at bounding box center [681, 547] width 119 height 68
click at [721, 514] on div at bounding box center [681, 547] width 119 height 68
click at [694, 523] on button "button" at bounding box center [681, 547] width 119 height 68
